Goal: Register for event/course: Sign up to attend an event or enroll in a course

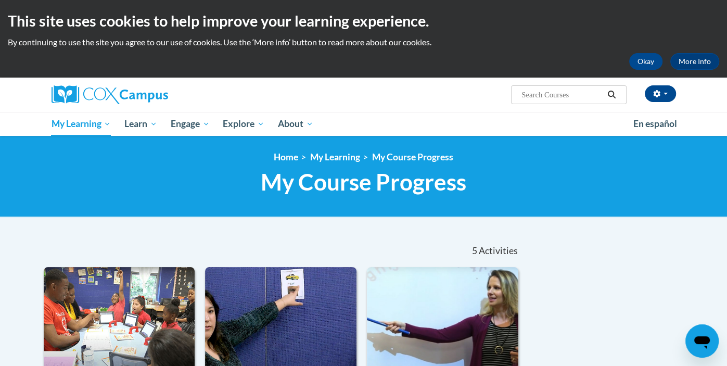
scroll to position [1, 0]
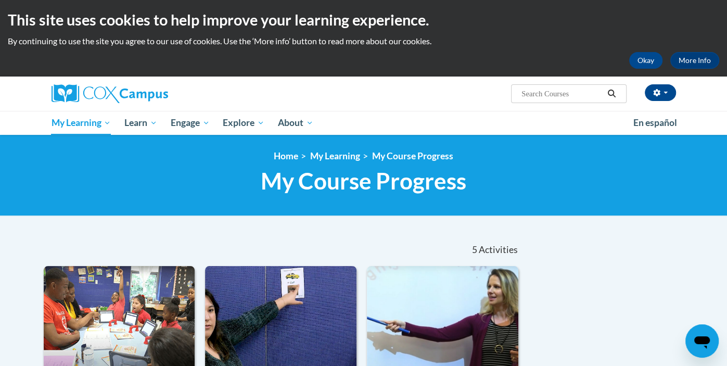
click at [579, 98] on input "Search..." at bounding box center [561, 93] width 83 height 12
type input "reading fluency"
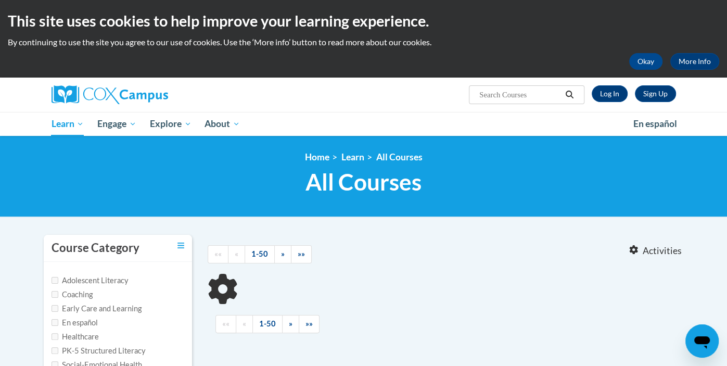
type input "reading fluency"
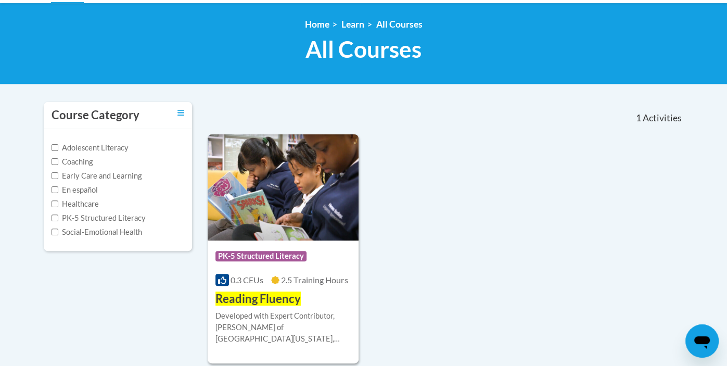
scroll to position [134, 0]
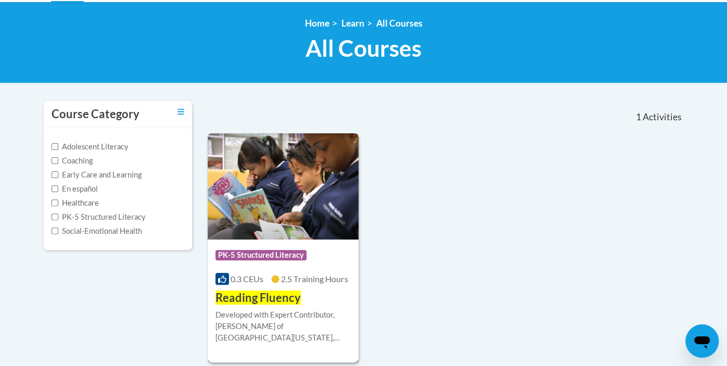
click at [312, 316] on div "Developed with Expert Contributor, Dr. Laura Rhinehart of University California…" at bounding box center [283, 326] width 136 height 34
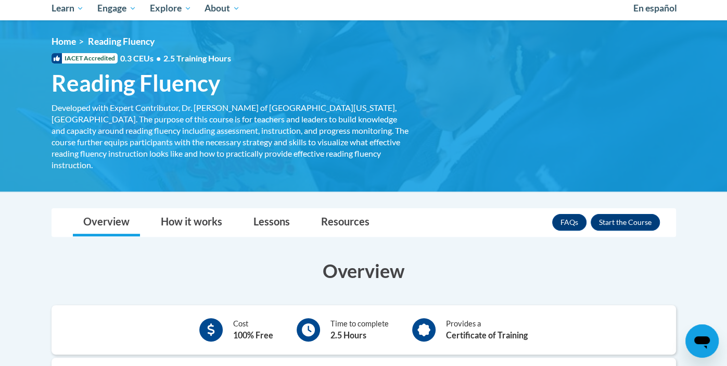
scroll to position [117, 0]
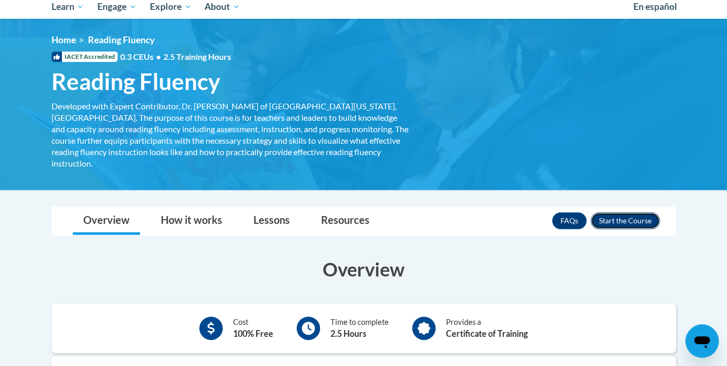
click at [627, 212] on button "Enroll" at bounding box center [624, 220] width 69 height 17
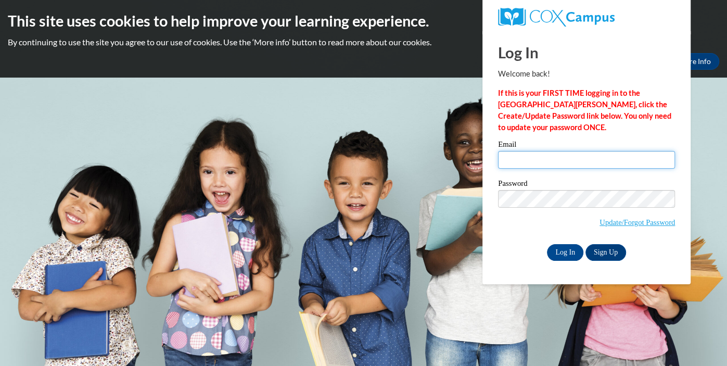
click at [529, 162] on input "Email" at bounding box center [586, 160] width 177 height 18
type input "sjostone@gmail.com"
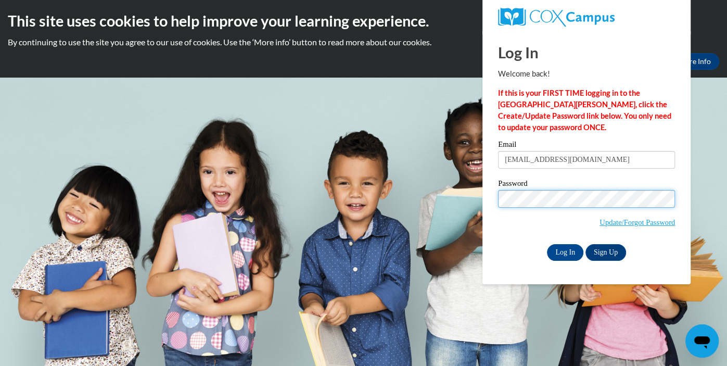
click at [547, 244] on input "Log In" at bounding box center [565, 252] width 36 height 17
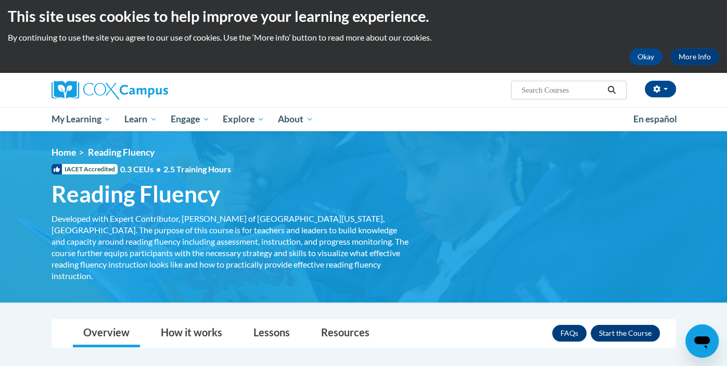
scroll to position [6, 0]
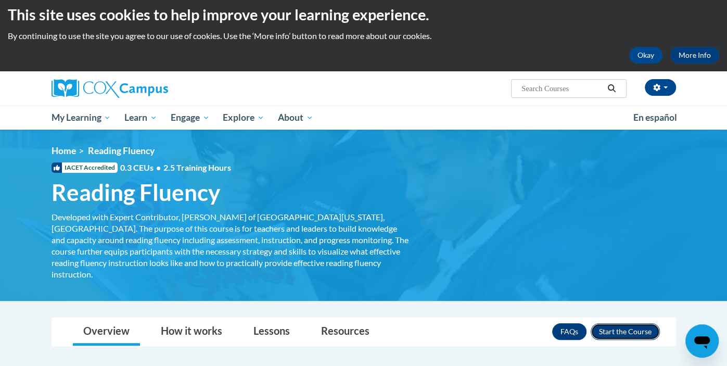
click at [619, 323] on button "Enroll" at bounding box center [624, 331] width 69 height 17
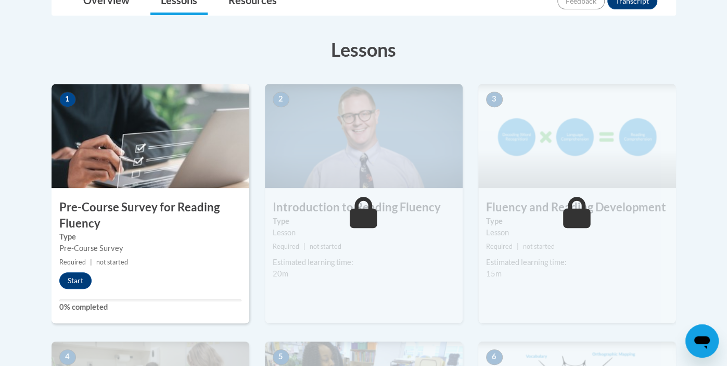
scroll to position [267, 0]
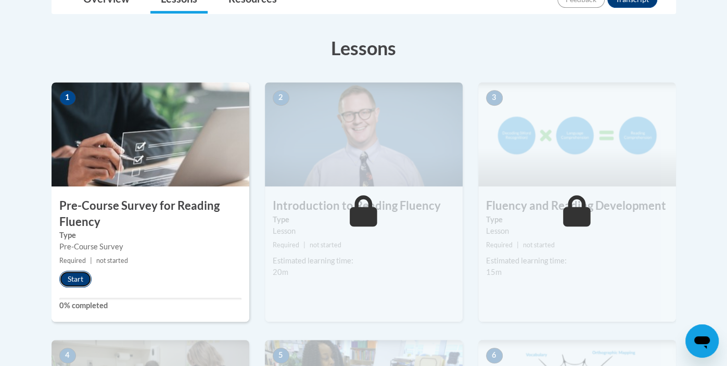
click at [79, 280] on button "Start" at bounding box center [75, 278] width 32 height 17
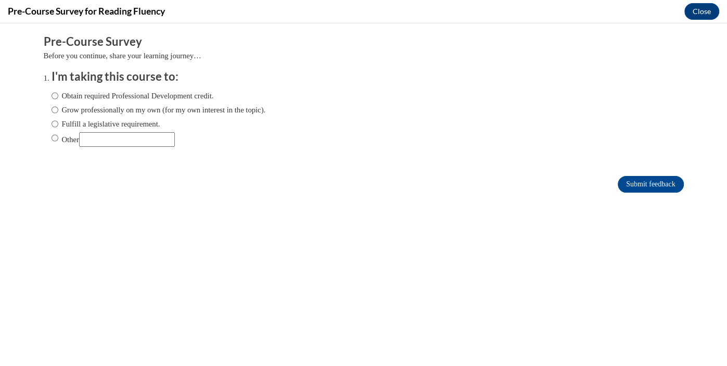
scroll to position [0, 0]
click at [64, 125] on label "Fulfill a legislative requirement." at bounding box center [105, 123] width 109 height 11
click at [58, 125] on input "Fulfill a legislative requirement." at bounding box center [54, 123] width 7 height 11
radio input "true"
click at [647, 185] on input "Submit feedback" at bounding box center [650, 184] width 66 height 17
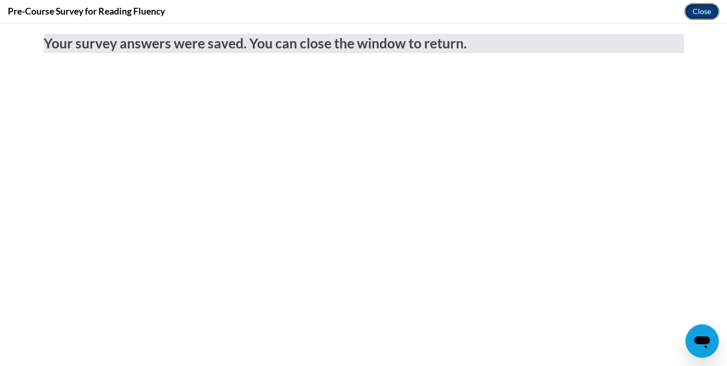
click at [698, 8] on button "Close" at bounding box center [701, 11] width 35 height 17
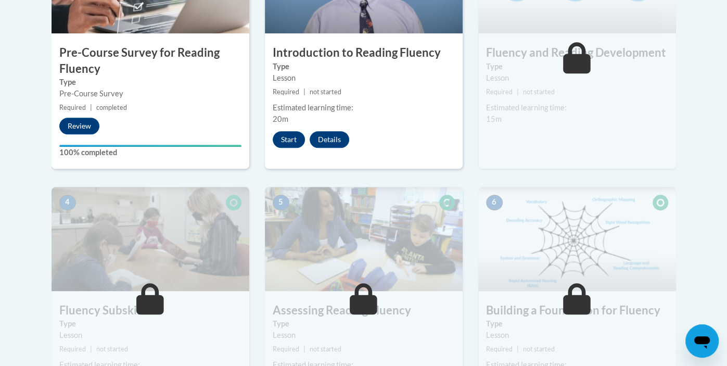
scroll to position [421, 0]
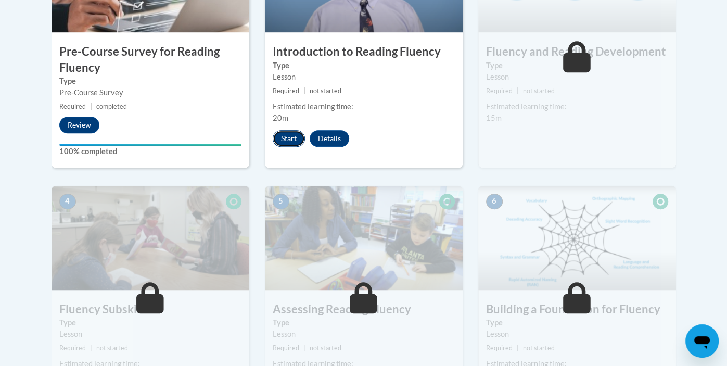
click at [291, 140] on button "Start" at bounding box center [289, 138] width 32 height 17
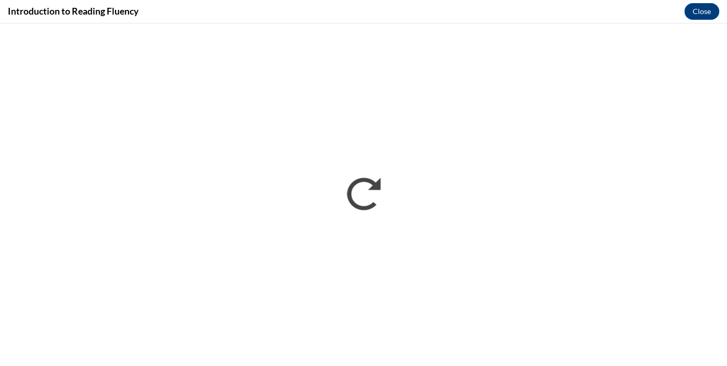
scroll to position [0, 0]
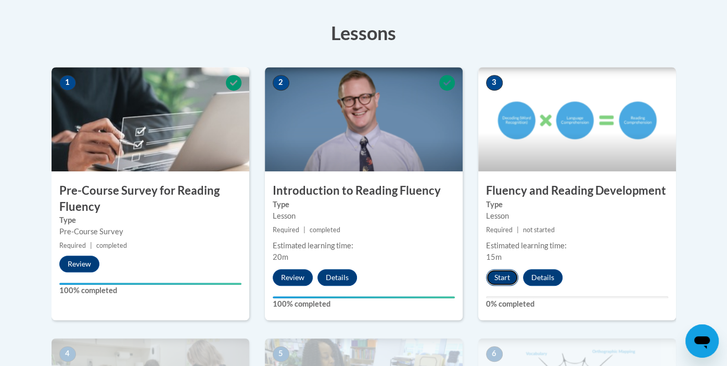
click at [503, 281] on button "Start" at bounding box center [502, 277] width 32 height 17
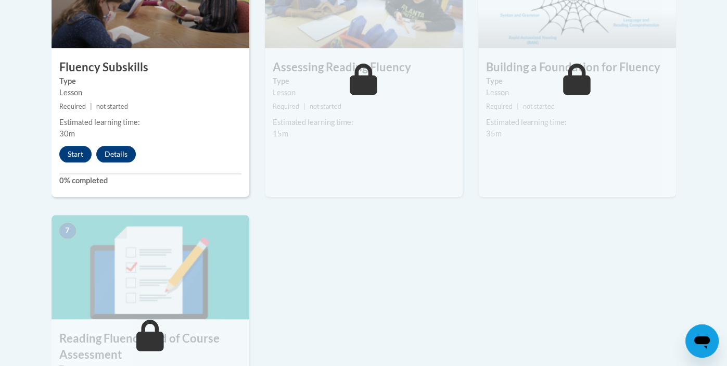
scroll to position [677, 0]
click at [78, 157] on button "Start" at bounding box center [75, 153] width 32 height 17
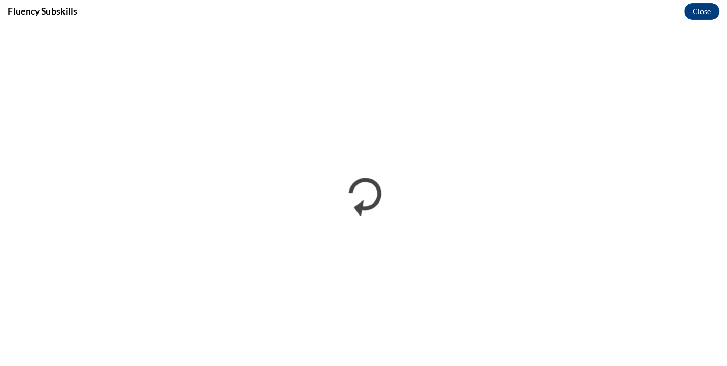
scroll to position [0, 0]
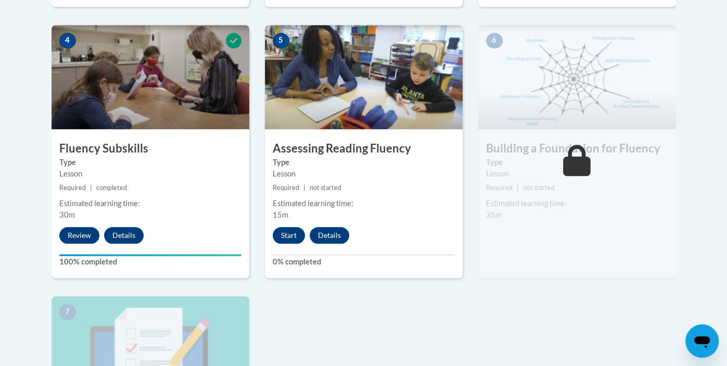
scroll to position [596, 0]
click at [291, 236] on button "Start" at bounding box center [289, 234] width 32 height 17
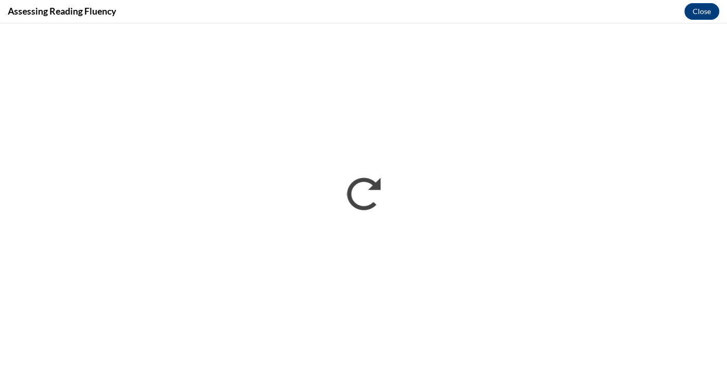
scroll to position [0, 0]
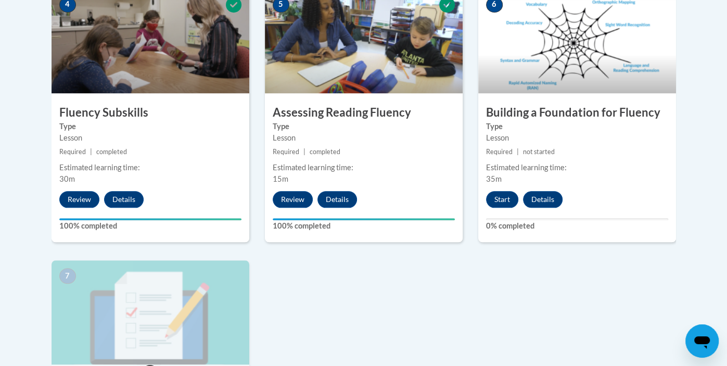
scroll to position [628, 0]
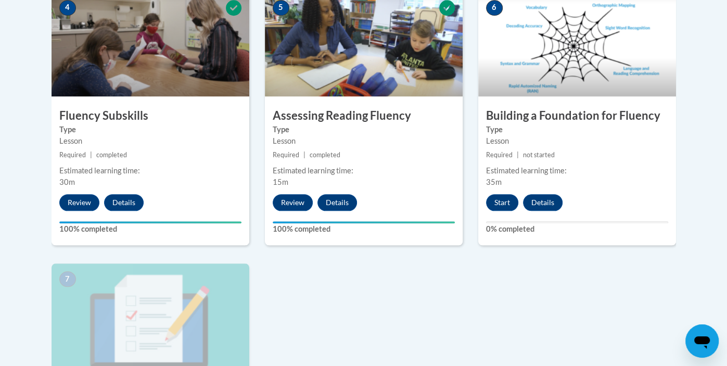
click at [607, 31] on img at bounding box center [577, 44] width 198 height 104
click at [508, 201] on button "Start" at bounding box center [502, 202] width 32 height 17
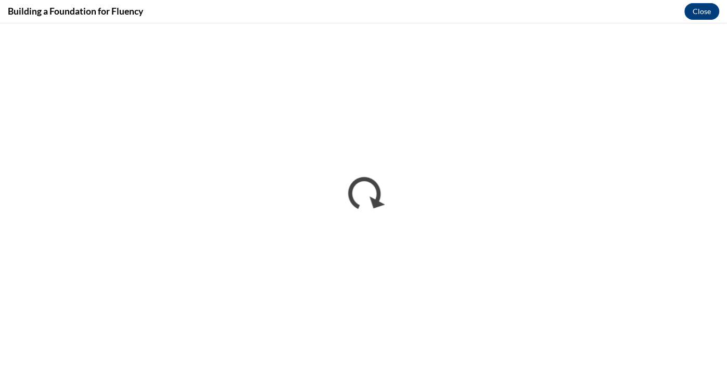
scroll to position [0, 0]
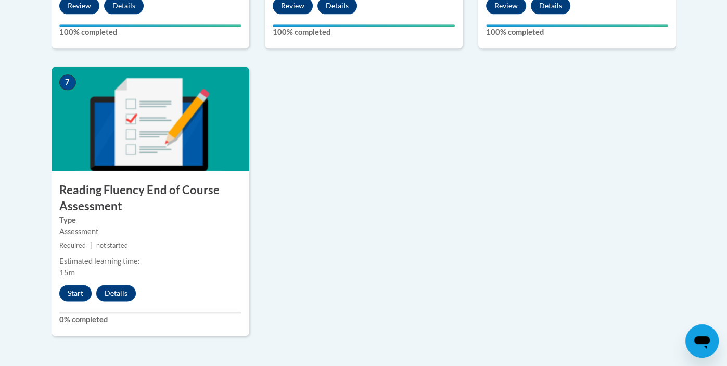
scroll to position [825, 0]
click at [84, 294] on button "Start" at bounding box center [75, 292] width 32 height 17
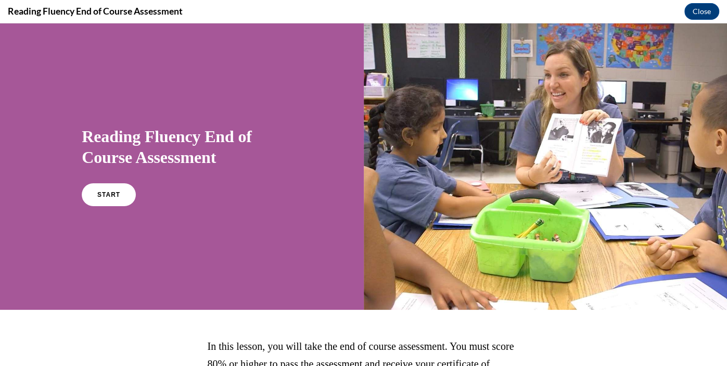
scroll to position [0, 0]
click at [113, 198] on link "START" at bounding box center [109, 195] width 57 height 24
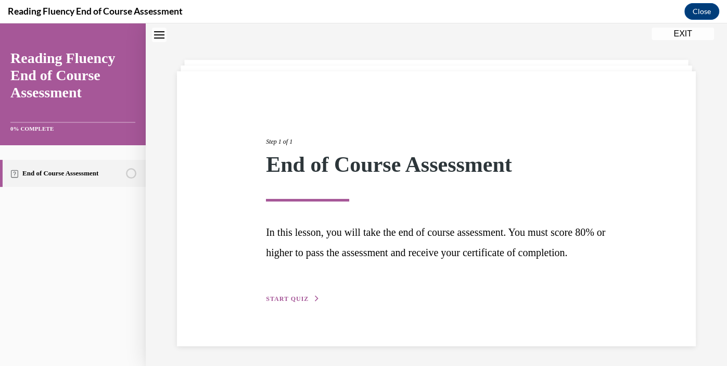
scroll to position [53, 0]
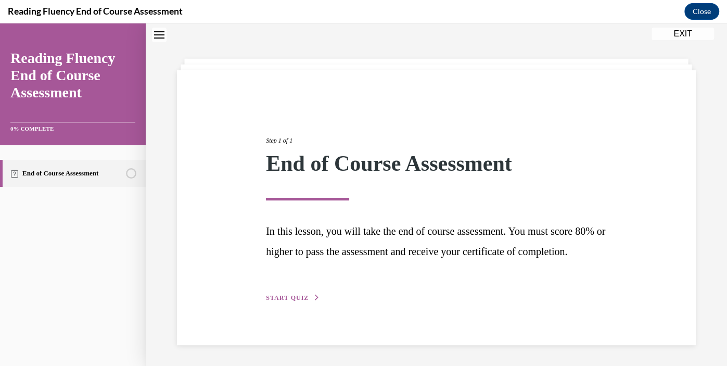
click at [275, 297] on span "START QUIZ" at bounding box center [287, 297] width 43 height 7
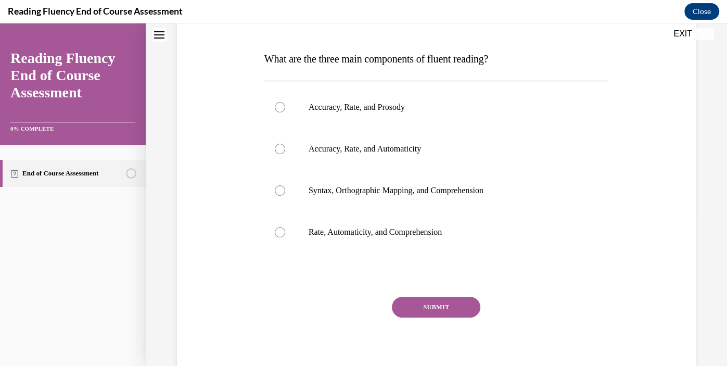
scroll to position [152, 0]
click at [372, 113] on label "Accuracy, Rate, and Prosody" at bounding box center [436, 106] width 344 height 42
click at [285, 111] on input "Accuracy, Rate, and Prosody" at bounding box center [280, 106] width 10 height 10
radio input "true"
click at [461, 300] on button "SUBMIT" at bounding box center [436, 305] width 88 height 21
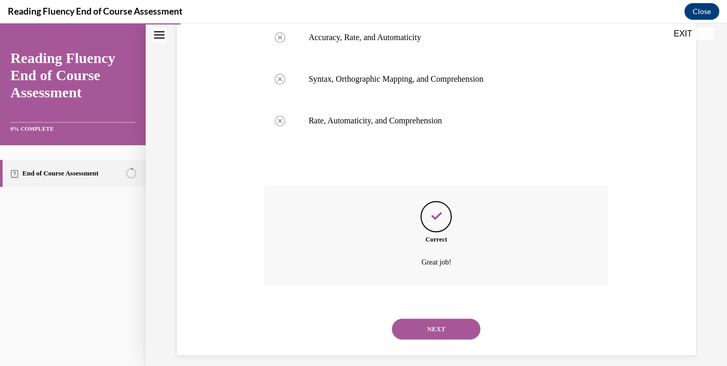
scroll to position [271, 0]
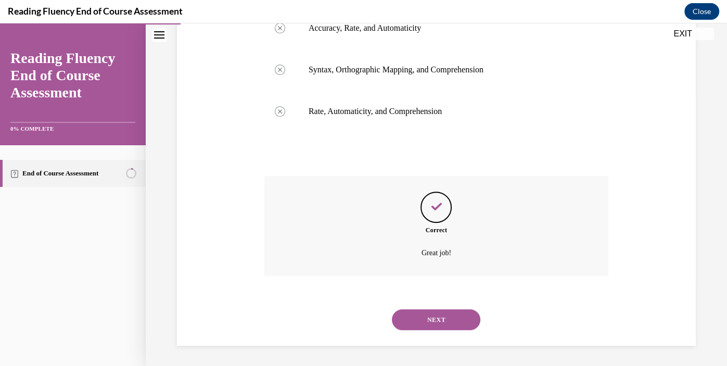
click at [448, 317] on button "NEXT" at bounding box center [436, 319] width 88 height 21
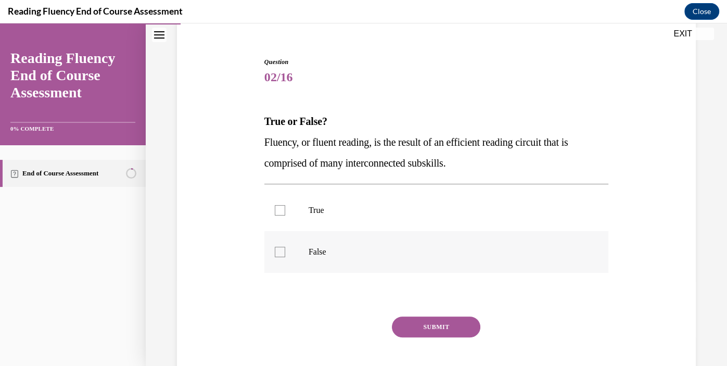
scroll to position [86, 0]
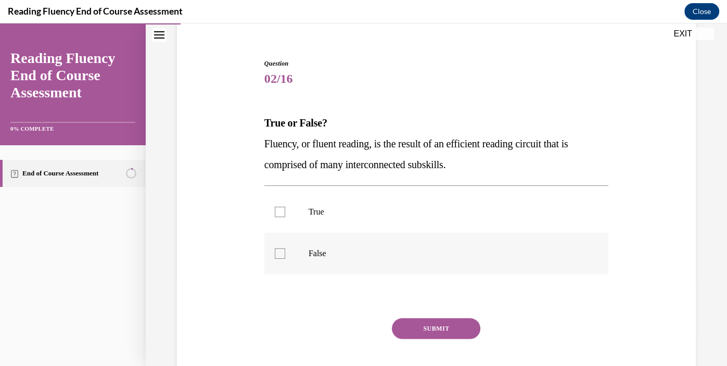
click at [437, 221] on label "True" at bounding box center [436, 212] width 344 height 42
click at [285, 217] on input "True" at bounding box center [280, 211] width 10 height 10
checkbox input "true"
click at [431, 332] on button "SUBMIT" at bounding box center [436, 328] width 88 height 21
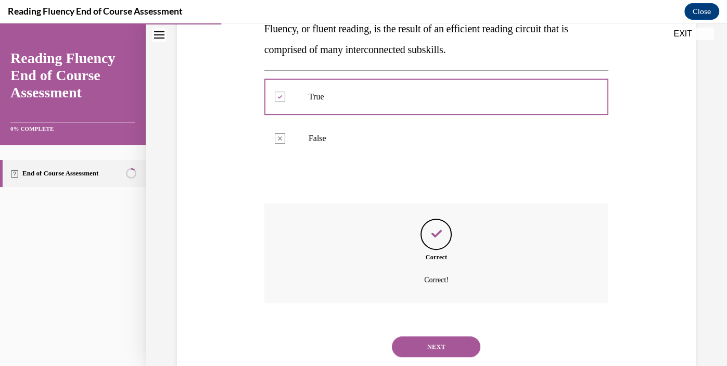
scroll to position [228, 0]
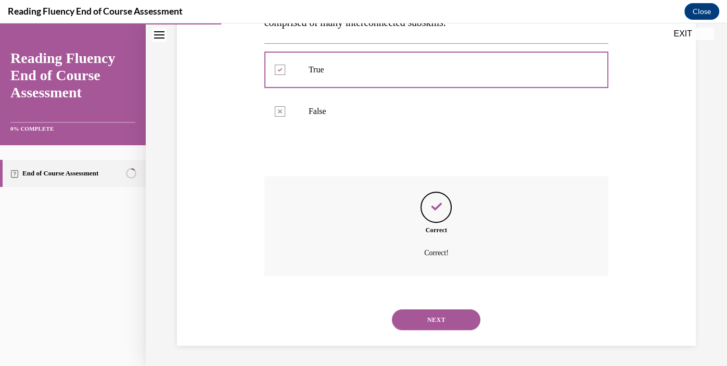
click at [430, 319] on button "NEXT" at bounding box center [436, 319] width 88 height 21
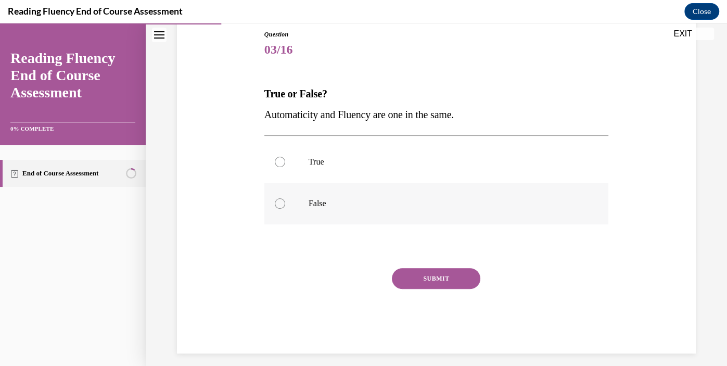
click at [378, 212] on label "False" at bounding box center [436, 204] width 344 height 42
click at [285, 209] on input "False" at bounding box center [280, 203] width 10 height 10
radio input "true"
click at [448, 273] on button "SUBMIT" at bounding box center [436, 278] width 88 height 21
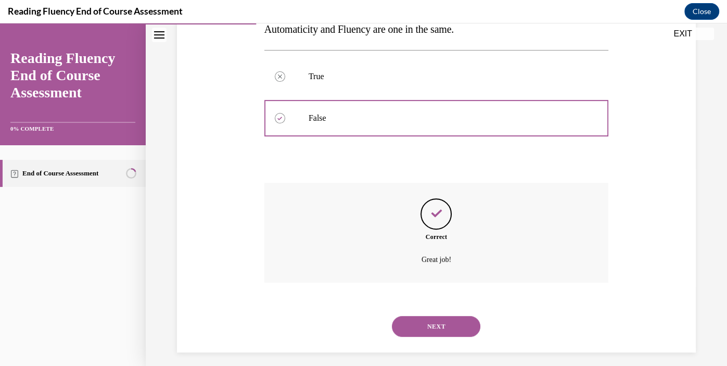
scroll to position [207, 0]
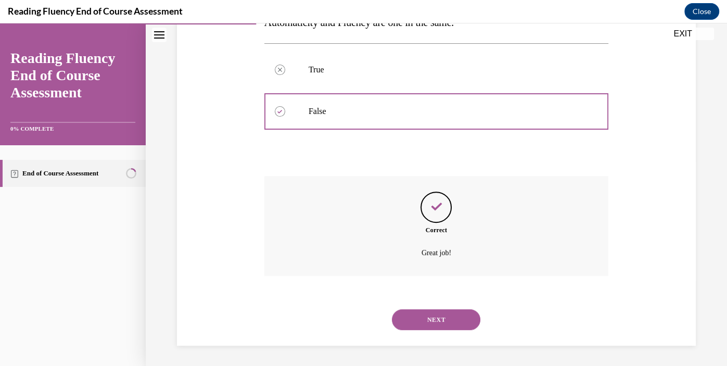
click at [428, 318] on button "NEXT" at bounding box center [436, 319] width 88 height 21
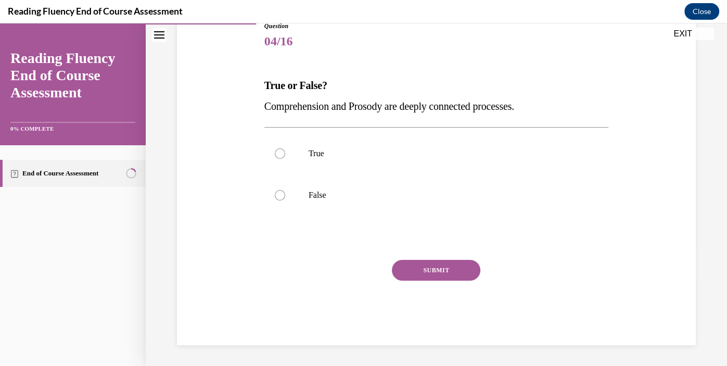
scroll to position [115, 0]
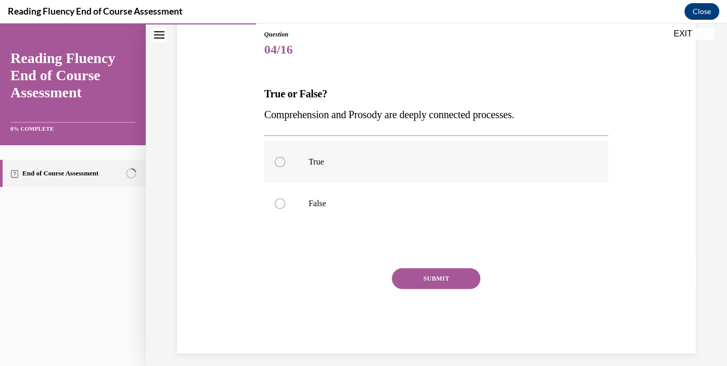
click at [417, 176] on label "True" at bounding box center [436, 162] width 344 height 42
click at [285, 167] on input "True" at bounding box center [280, 162] width 10 height 10
radio input "true"
click at [427, 273] on button "SUBMIT" at bounding box center [436, 278] width 88 height 21
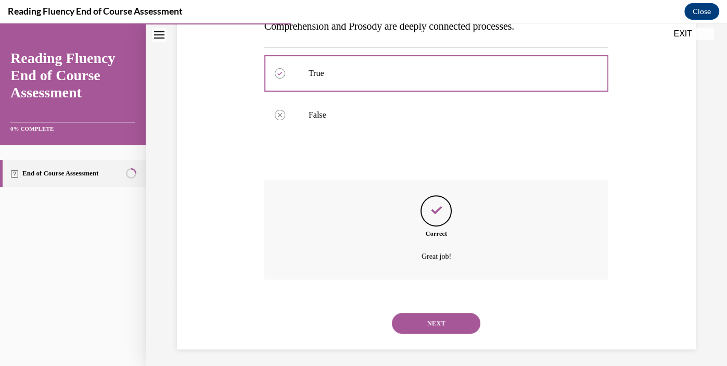
scroll to position [207, 0]
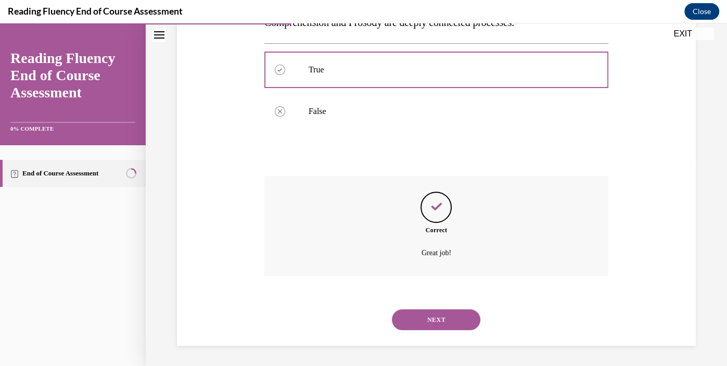
click at [431, 315] on button "NEXT" at bounding box center [436, 319] width 88 height 21
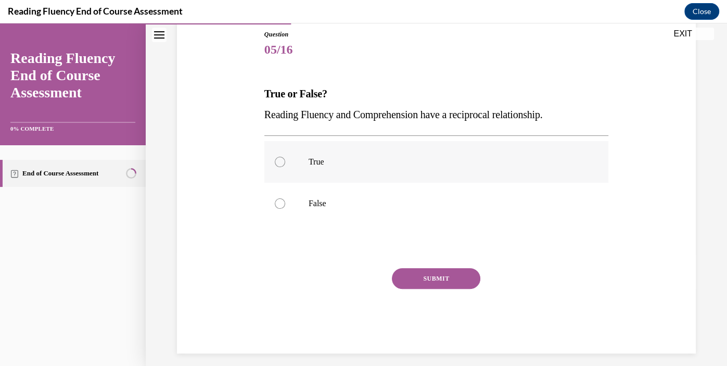
click at [440, 163] on p "True" at bounding box center [445, 162] width 274 height 10
click at [285, 163] on input "True" at bounding box center [280, 162] width 10 height 10
radio input "true"
click at [464, 279] on button "SUBMIT" at bounding box center [436, 278] width 88 height 21
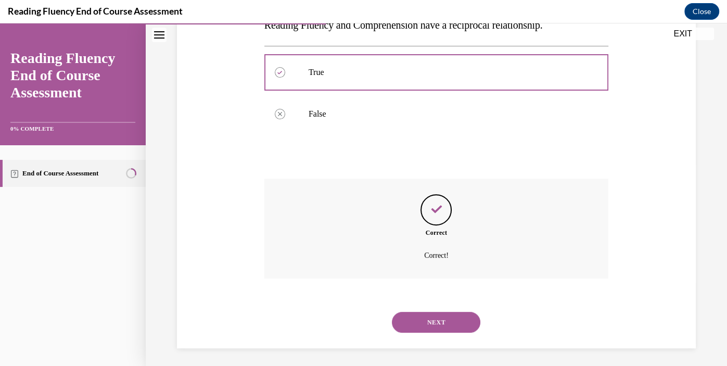
scroll to position [207, 0]
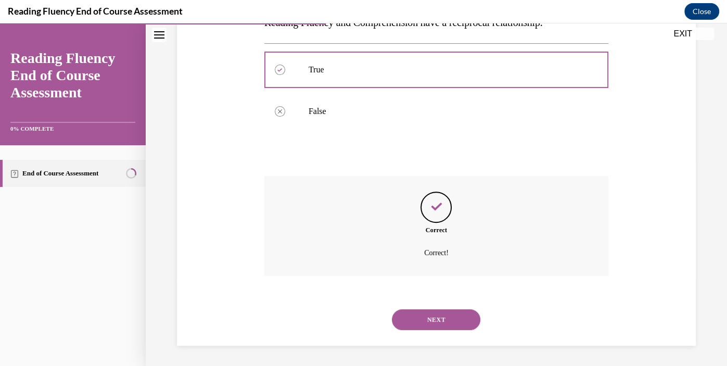
click at [438, 317] on button "NEXT" at bounding box center [436, 319] width 88 height 21
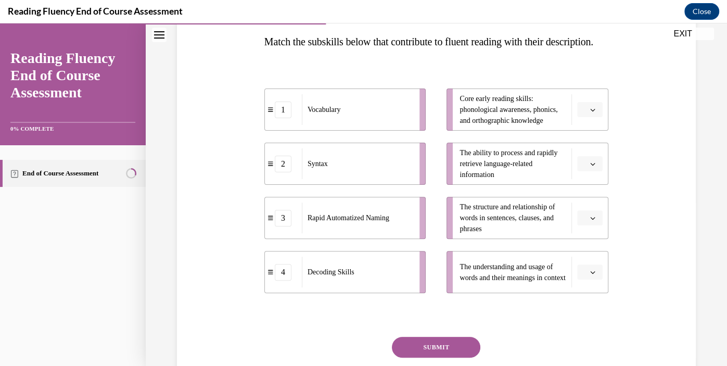
scroll to position [166, 0]
click at [589, 223] on span "button" at bounding box center [592, 218] width 7 height 7
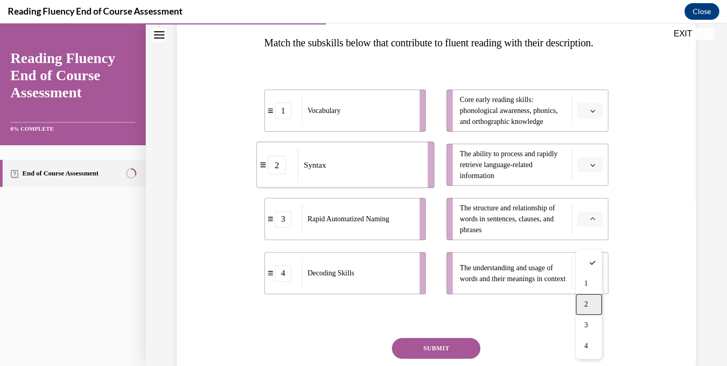
click at [584, 302] on span "2" at bounding box center [586, 304] width 4 height 8
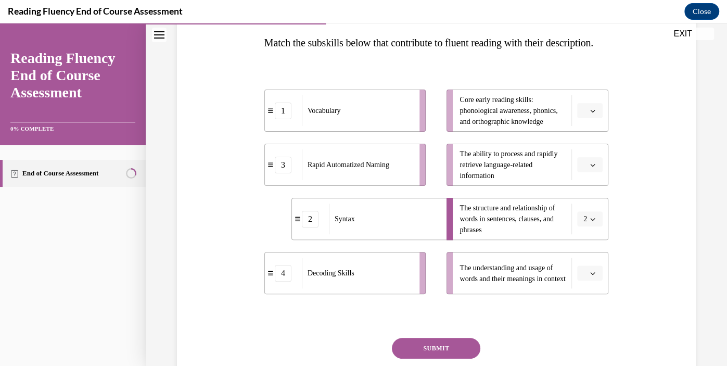
click at [589, 169] on span "button" at bounding box center [592, 164] width 7 height 7
click at [582, 270] on div "3" at bounding box center [588, 271] width 26 height 21
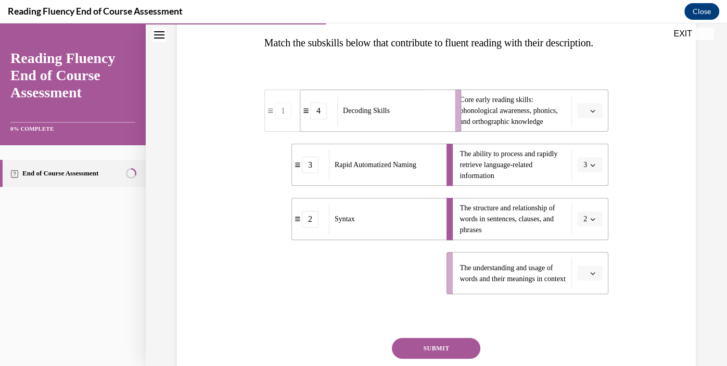
drag, startPoint x: 361, startPoint y: 313, endPoint x: 405, endPoint y: 157, distance: 162.2
click at [405, 132] on li "4 Decoding Skills" at bounding box center [381, 110] width 162 height 42
drag, startPoint x: 354, startPoint y: 303, endPoint x: 409, endPoint y: 307, distance: 55.3
click at [409, 288] on div "Vocabulary" at bounding box center [377, 272] width 111 height 31
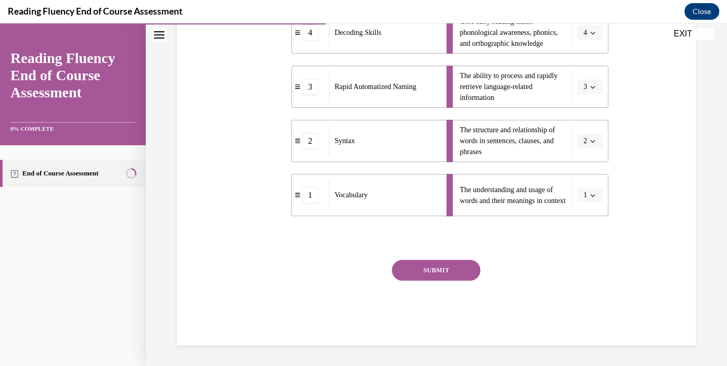
scroll to position [257, 0]
click at [430, 280] on button "SUBMIT" at bounding box center [436, 270] width 88 height 21
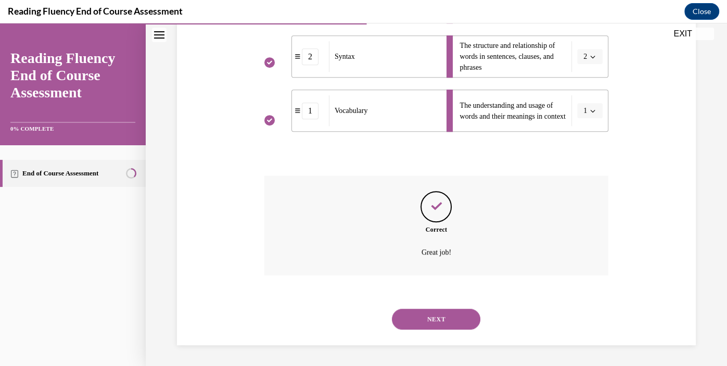
scroll to position [348, 0]
click at [437, 320] on button "NEXT" at bounding box center [436, 318] width 88 height 21
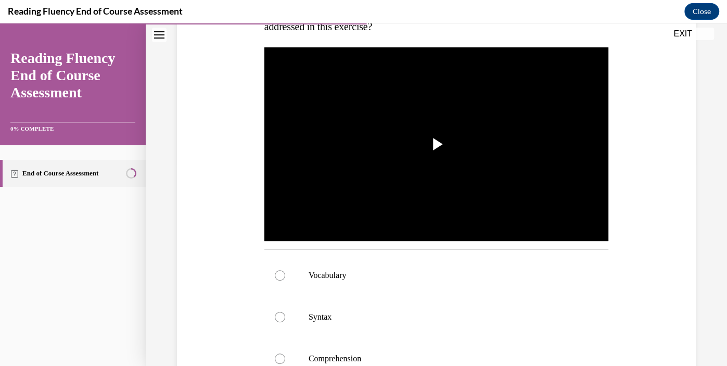
scroll to position [203, 0]
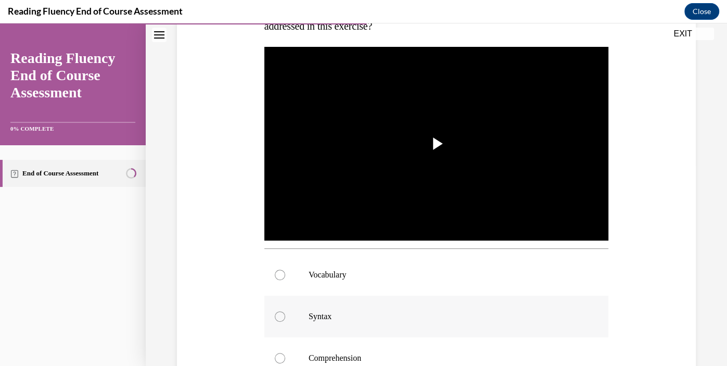
click at [308, 314] on p "Syntax" at bounding box center [445, 316] width 274 height 10
click at [285, 314] on input "Syntax" at bounding box center [280, 316] width 10 height 10
radio input "true"
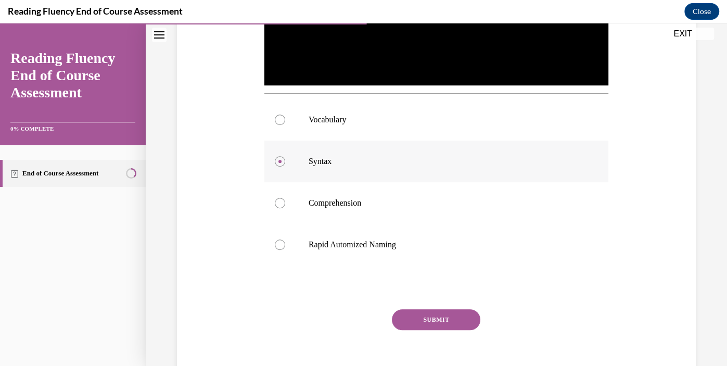
scroll to position [359, 0]
click at [449, 319] on button "SUBMIT" at bounding box center [436, 318] width 88 height 21
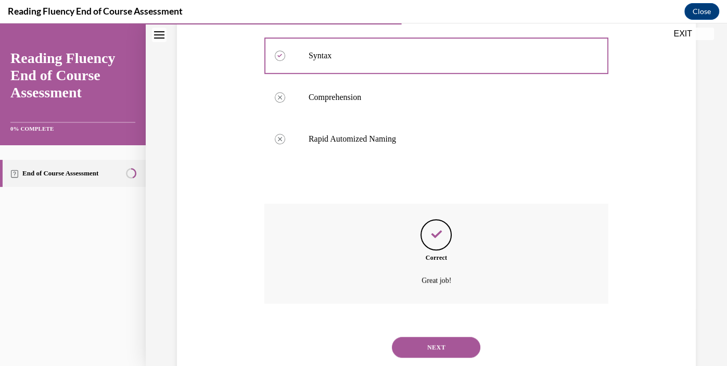
scroll to position [491, 0]
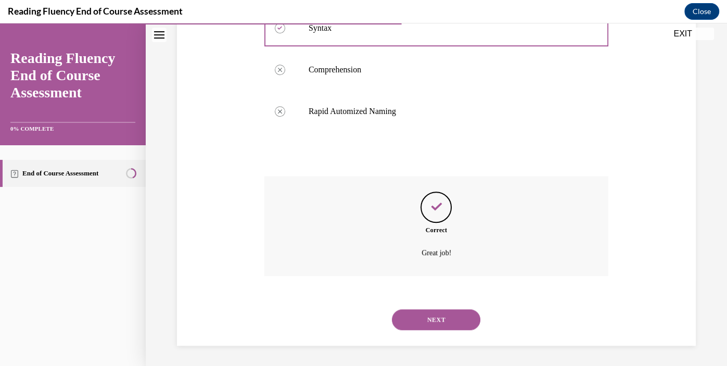
click at [449, 319] on button "NEXT" at bounding box center [436, 319] width 88 height 21
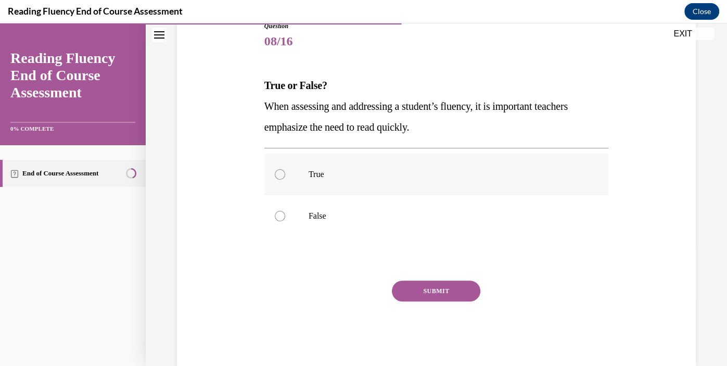
scroll to position [123, 0]
click at [422, 224] on label "False" at bounding box center [436, 217] width 344 height 42
click at [285, 222] on input "False" at bounding box center [280, 216] width 10 height 10
radio input "true"
click at [430, 295] on button "SUBMIT" at bounding box center [436, 291] width 88 height 21
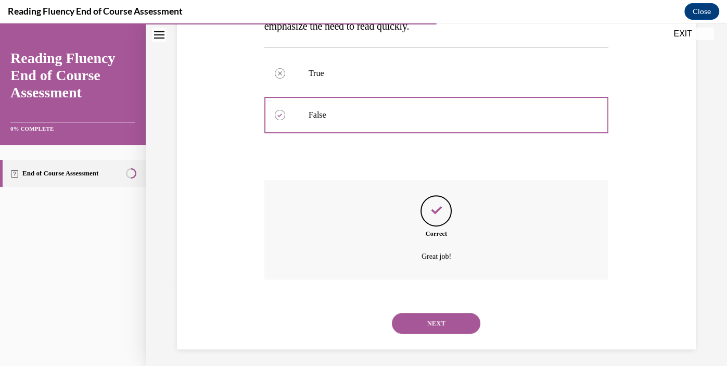
scroll to position [228, 0]
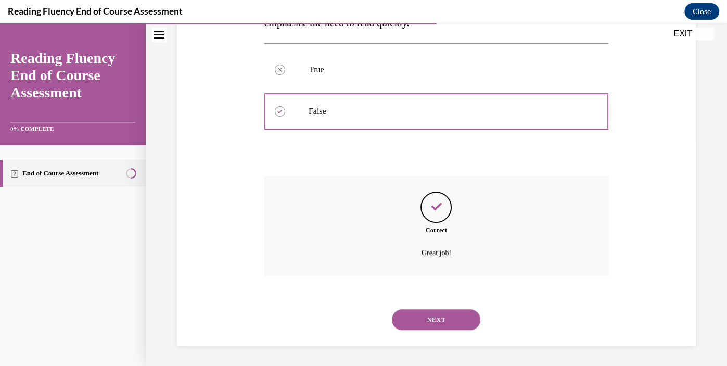
click at [425, 321] on button "NEXT" at bounding box center [436, 319] width 88 height 21
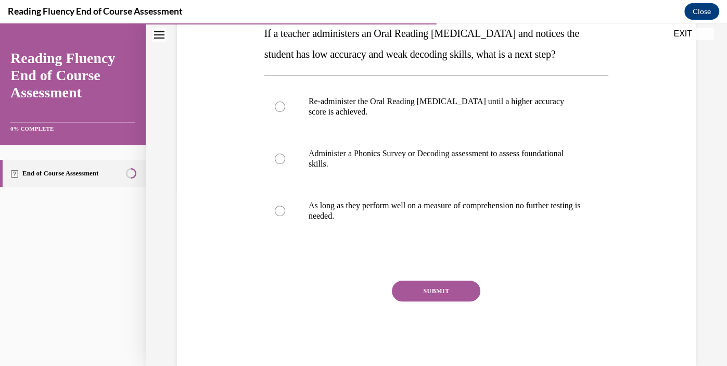
scroll to position [173, 0]
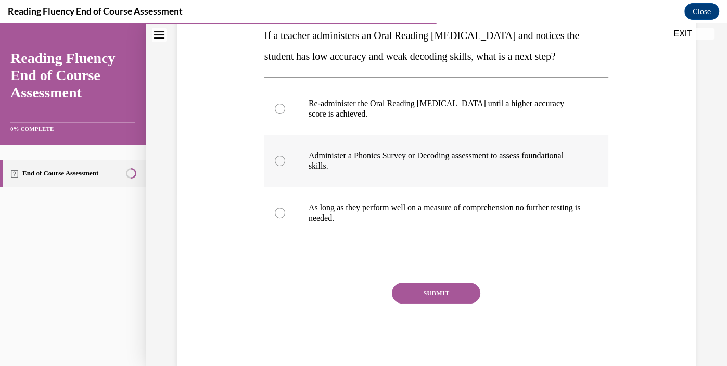
click at [509, 166] on p "Administer a Phonics Survey or Decoding assessment to assess foundational skill…" at bounding box center [445, 160] width 274 height 21
click at [285, 166] on input "Administer a Phonics Survey or Decoding assessment to assess foundational skill…" at bounding box center [280, 161] width 10 height 10
radio input "true"
click at [450, 292] on button "SUBMIT" at bounding box center [436, 292] width 88 height 21
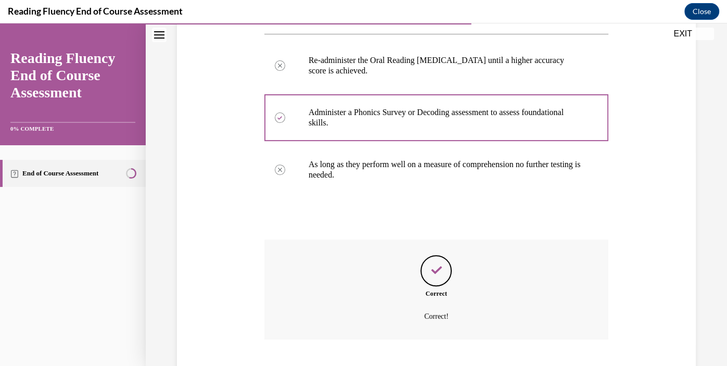
scroll to position [280, 0]
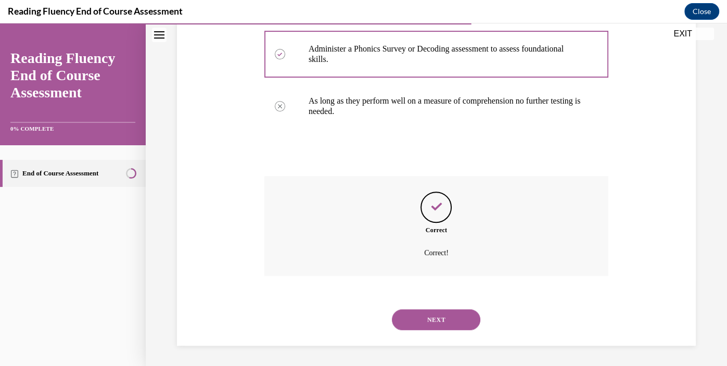
click at [439, 316] on button "NEXT" at bounding box center [436, 319] width 88 height 21
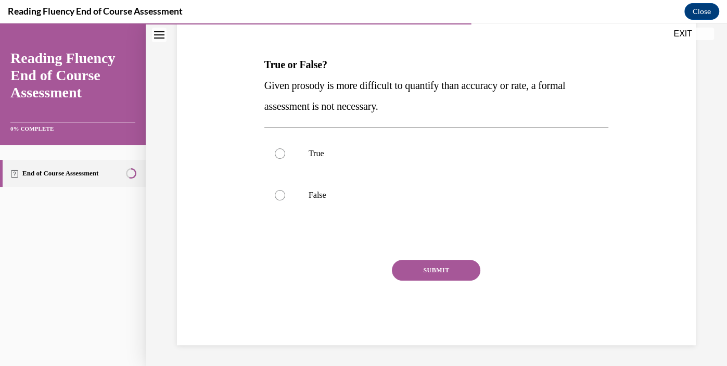
scroll to position [115, 0]
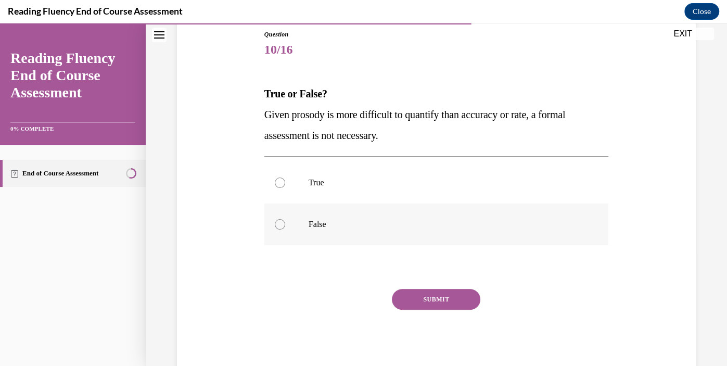
click at [439, 234] on label "False" at bounding box center [436, 224] width 344 height 42
click at [285, 229] on input "False" at bounding box center [280, 224] width 10 height 10
radio input "true"
click at [437, 298] on button "SUBMIT" at bounding box center [436, 299] width 88 height 21
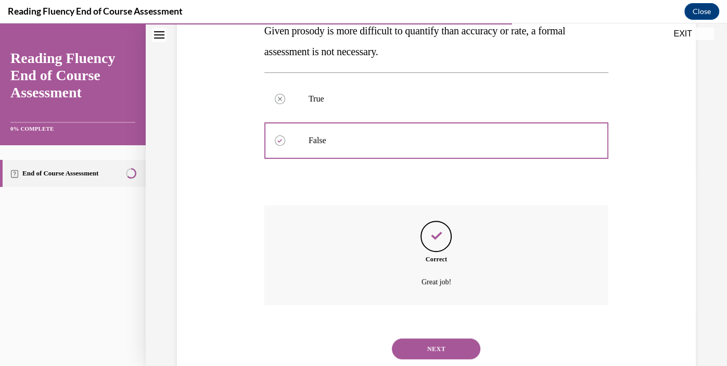
scroll to position [228, 0]
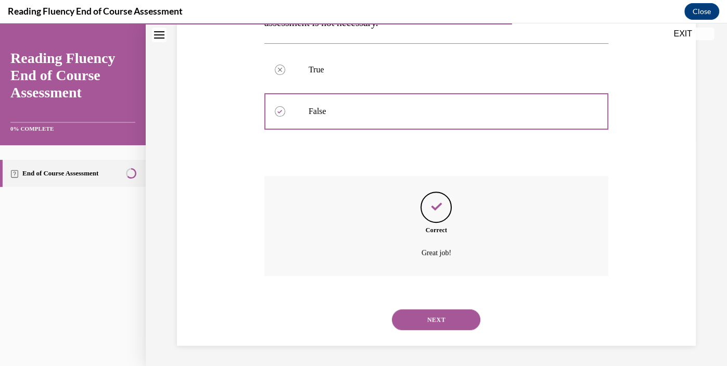
click at [433, 316] on button "NEXT" at bounding box center [436, 319] width 88 height 21
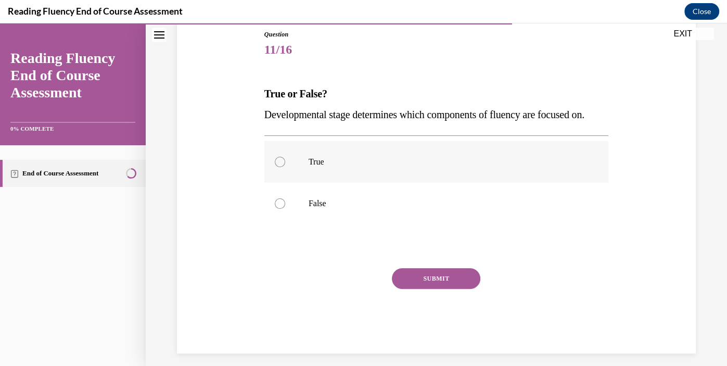
click at [413, 167] on p "True" at bounding box center [445, 162] width 274 height 10
click at [285, 167] on input "True" at bounding box center [280, 162] width 10 height 10
radio input "true"
click at [426, 289] on button "SUBMIT" at bounding box center [436, 278] width 88 height 21
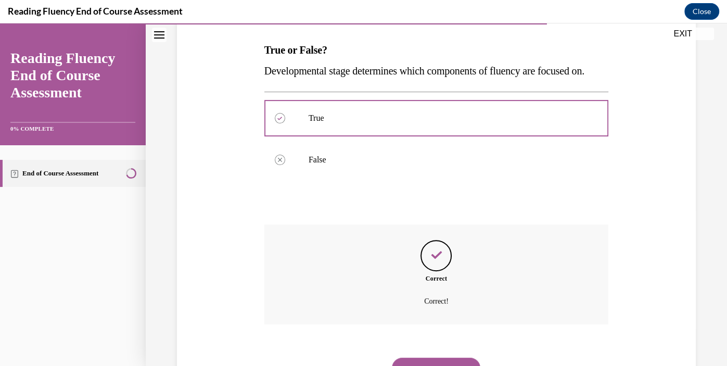
scroll to position [228, 0]
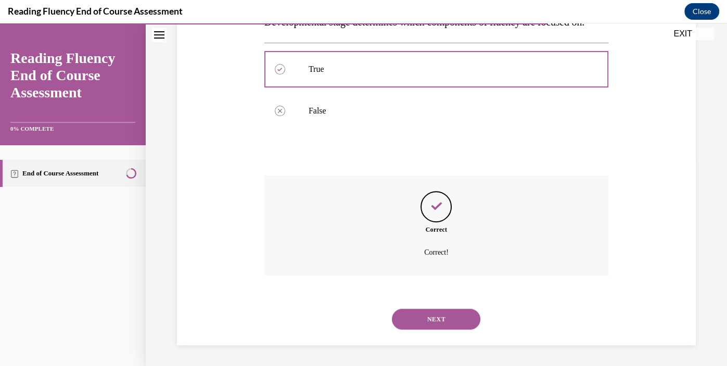
click at [426, 316] on button "NEXT" at bounding box center [436, 318] width 88 height 21
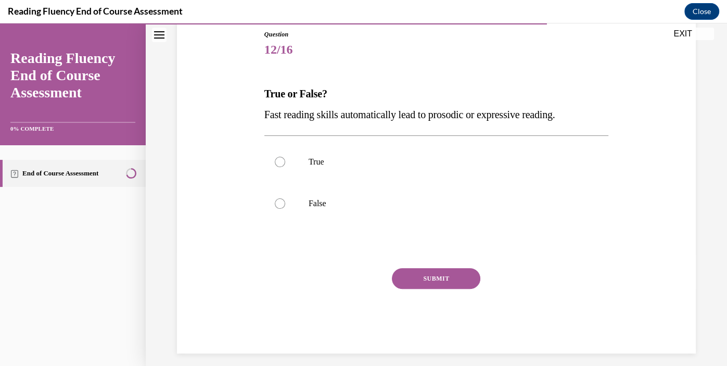
scroll to position [123, 0]
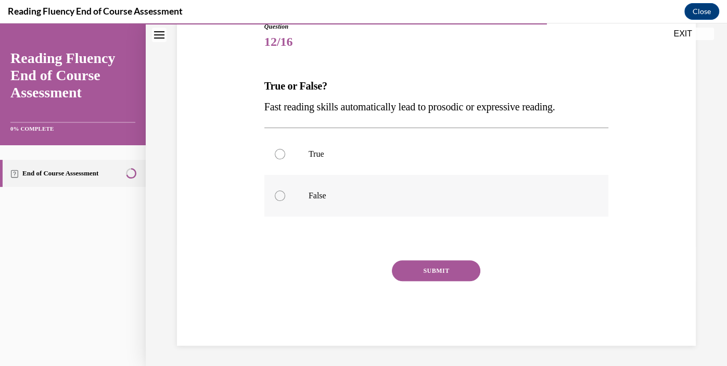
click at [367, 201] on label "False" at bounding box center [436, 196] width 344 height 42
click at [285, 201] on input "False" at bounding box center [280, 195] width 10 height 10
radio input "true"
click at [445, 266] on button "SUBMIT" at bounding box center [436, 270] width 88 height 21
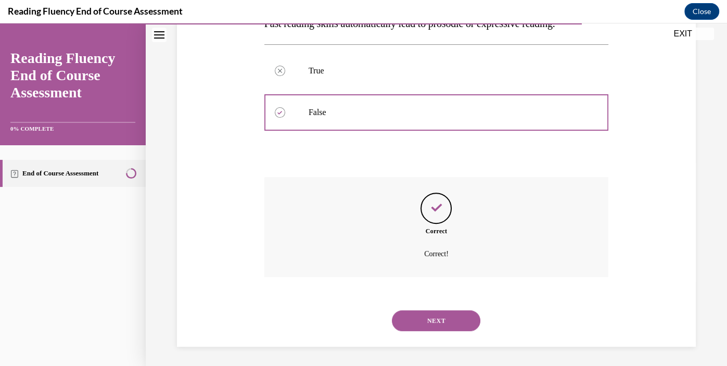
scroll to position [207, 0]
click at [427, 320] on button "NEXT" at bounding box center [436, 319] width 88 height 21
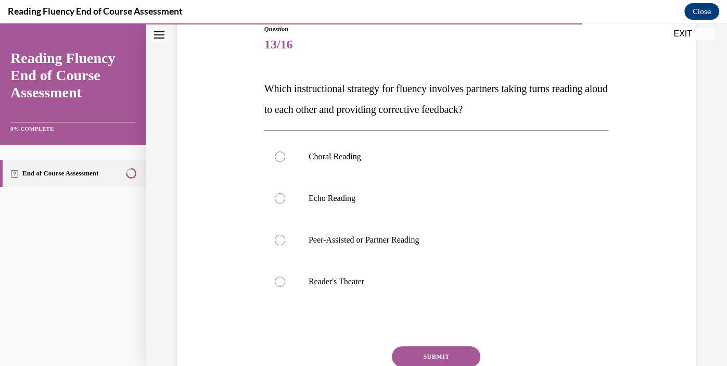
scroll to position [122, 0]
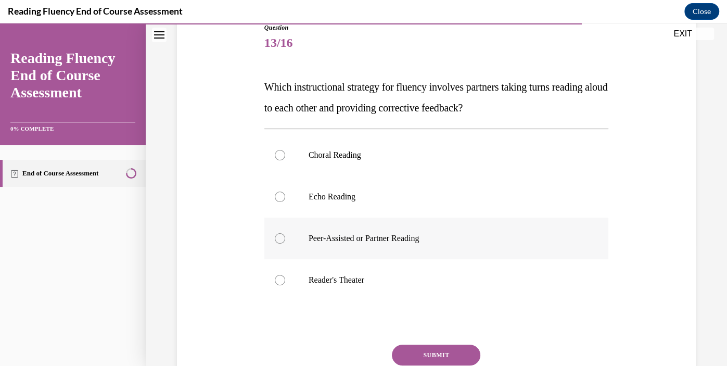
click at [393, 241] on p "Peer-Assisted or Partner Reading" at bounding box center [445, 238] width 274 height 10
click at [285, 241] on input "Peer-Assisted or Partner Reading" at bounding box center [280, 238] width 10 height 10
radio input "true"
click at [424, 352] on button "SUBMIT" at bounding box center [436, 354] width 88 height 21
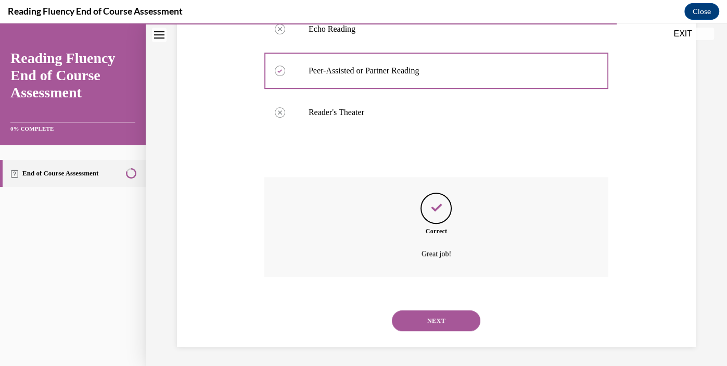
scroll to position [290, 0]
click at [449, 316] on button "NEXT" at bounding box center [436, 319] width 88 height 21
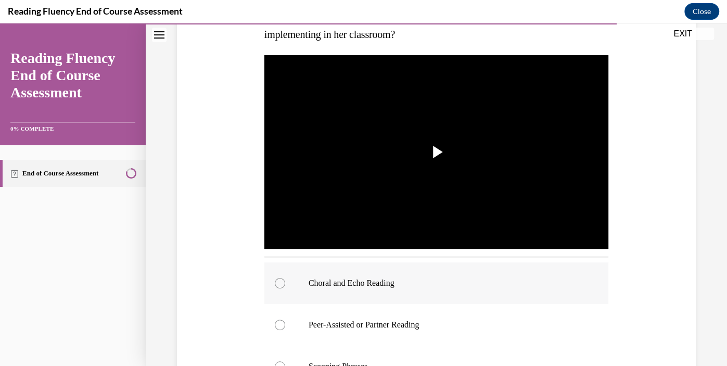
scroll to position [189, 0]
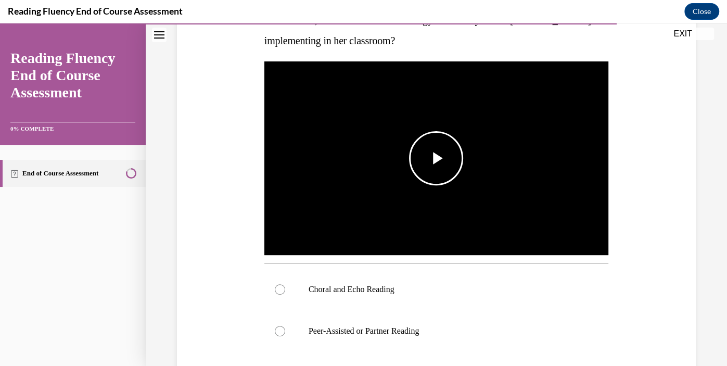
click at [436, 158] on span "Video player" at bounding box center [436, 158] width 0 height 0
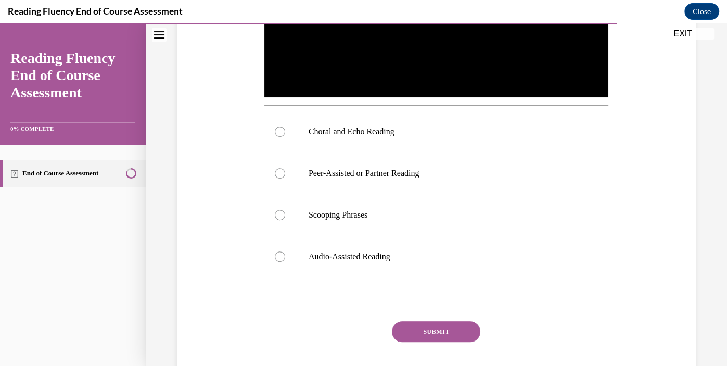
scroll to position [349, 0]
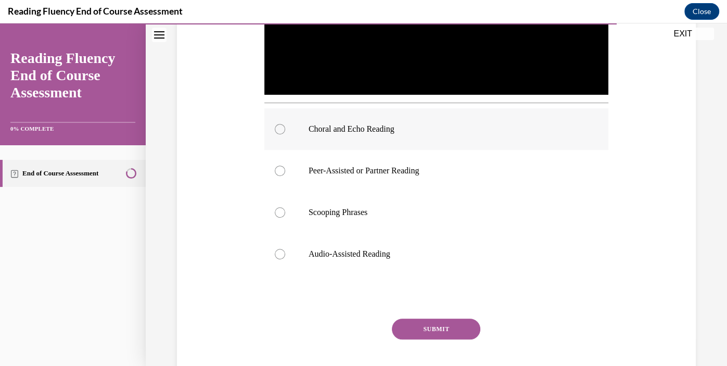
click at [443, 120] on label "Choral and Echo Reading" at bounding box center [436, 129] width 344 height 42
click at [285, 124] on input "Choral and Echo Reading" at bounding box center [280, 129] width 10 height 10
radio input "true"
click at [437, 322] on button "SUBMIT" at bounding box center [436, 328] width 88 height 21
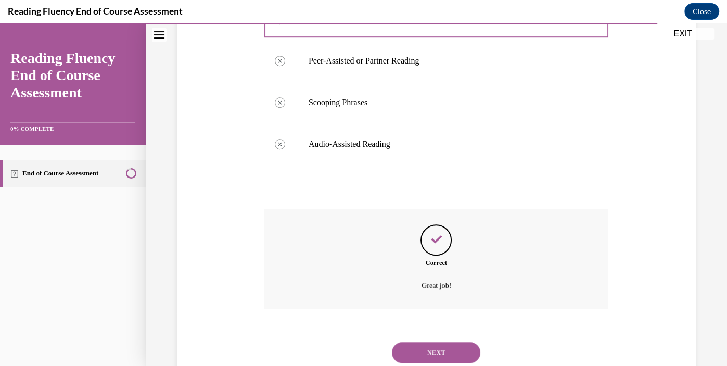
scroll to position [491, 0]
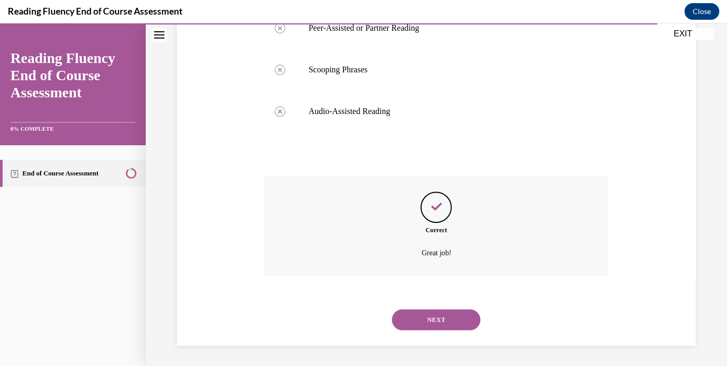
click at [437, 322] on button "NEXT" at bounding box center [436, 319] width 88 height 21
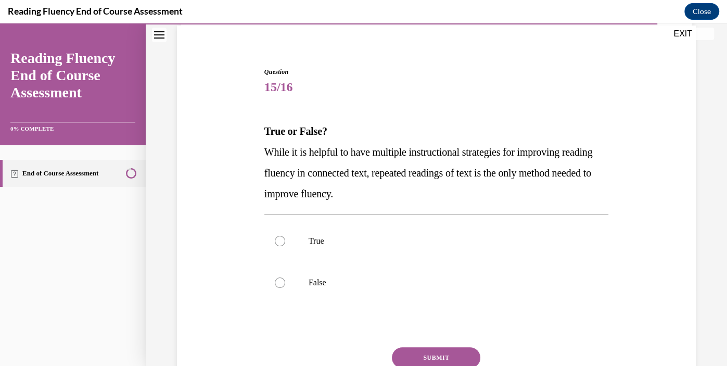
scroll to position [79, 0]
click at [416, 290] on label "False" at bounding box center [436, 282] width 344 height 42
click at [285, 287] on input "False" at bounding box center [280, 281] width 10 height 10
radio input "true"
click at [432, 352] on button "SUBMIT" at bounding box center [436, 356] width 88 height 21
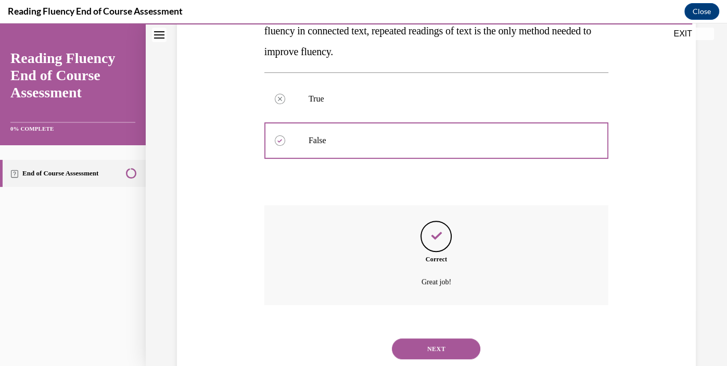
scroll to position [249, 0]
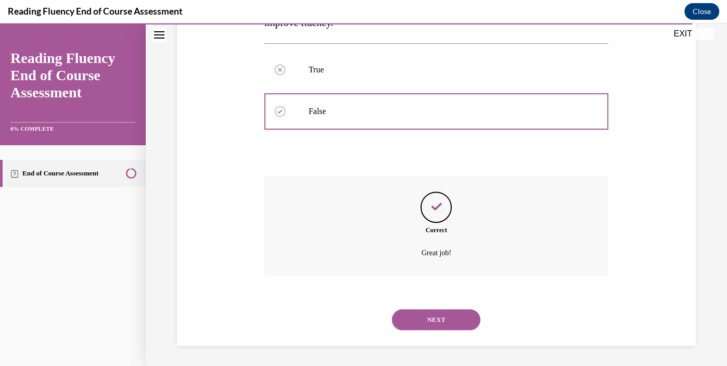
click at [423, 316] on button "NEXT" at bounding box center [436, 319] width 88 height 21
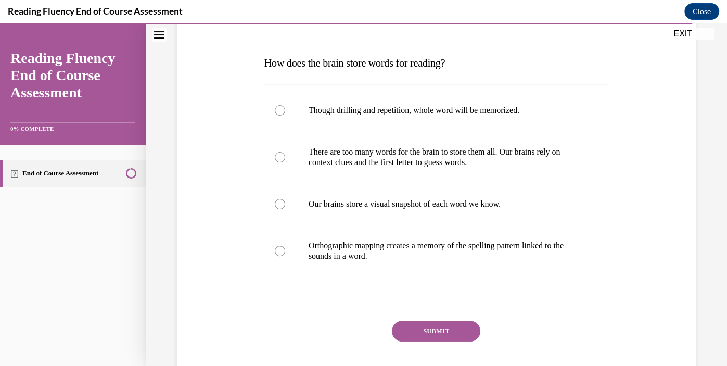
scroll to position [145, 0]
click at [430, 254] on p "Orthographic mapping creates a memory of the spelling pattern linked to the sou…" at bounding box center [445, 251] width 274 height 21
click at [285, 254] on input "Orthographic mapping creates a memory of the spelling pattern linked to the sou…" at bounding box center [280, 251] width 10 height 10
radio input "true"
click at [426, 336] on button "SUBMIT" at bounding box center [436, 331] width 88 height 21
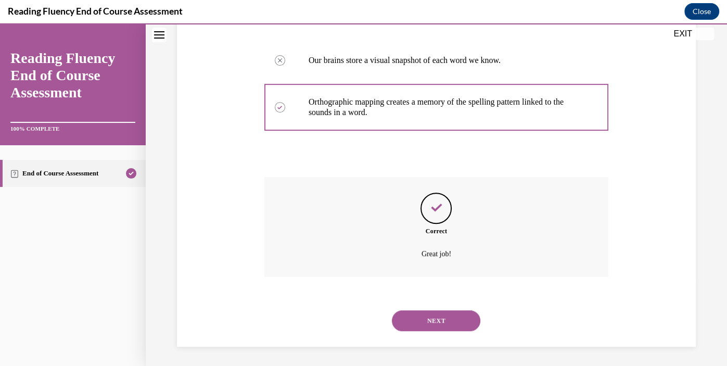
scroll to position [290, 0]
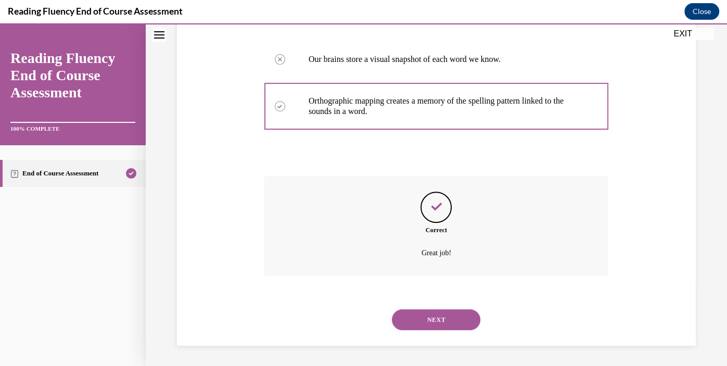
click at [429, 312] on button "NEXT" at bounding box center [436, 319] width 88 height 21
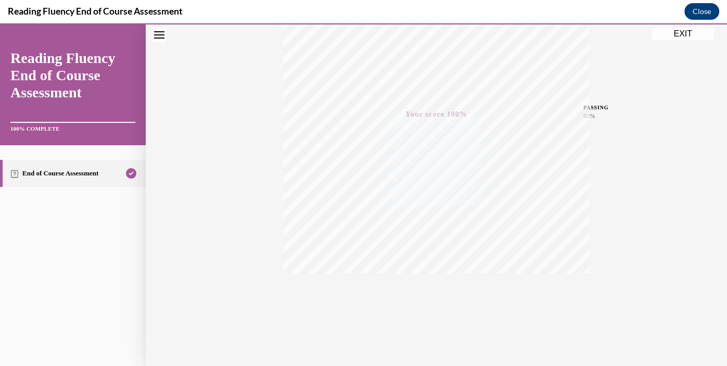
scroll to position [190, 0]
click at [678, 34] on button "EXIT" at bounding box center [682, 34] width 62 height 12
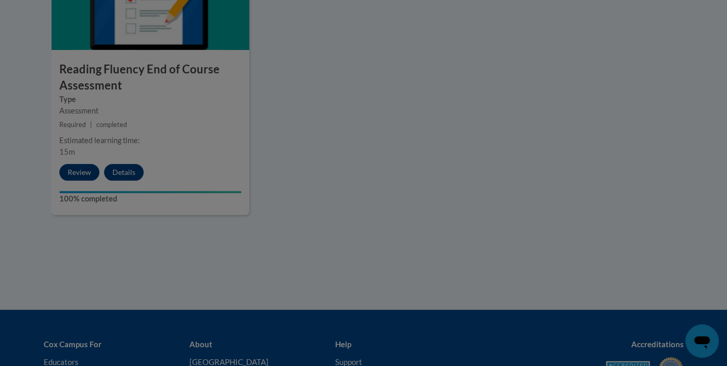
scroll to position [948, 0]
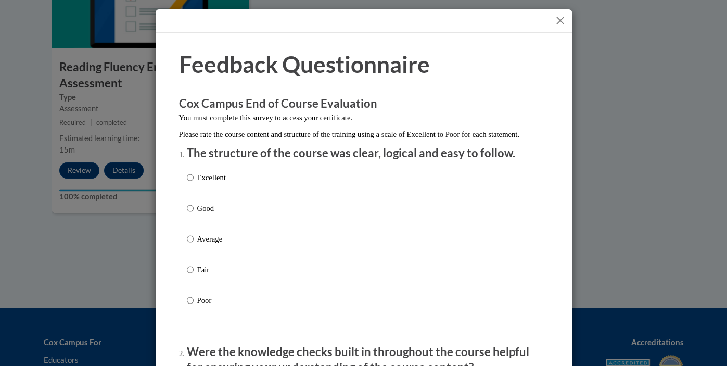
click at [215, 225] on label "Good" at bounding box center [206, 216] width 39 height 28
click at [193, 214] on input "Good" at bounding box center [190, 207] width 7 height 11
radio input "true"
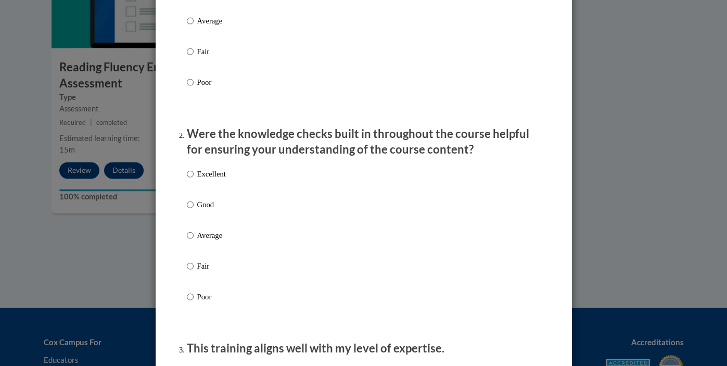
scroll to position [218, 0]
click at [199, 221] on label "Good" at bounding box center [206, 212] width 39 height 28
click at [193, 210] on input "Good" at bounding box center [190, 203] width 7 height 11
radio input "true"
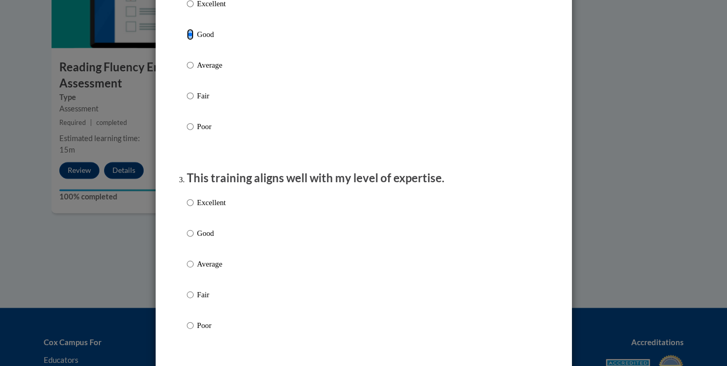
scroll to position [388, 0]
click at [211, 238] on p "Good" at bounding box center [211, 232] width 29 height 11
click at [193, 238] on input "Good" at bounding box center [190, 232] width 7 height 11
radio input "true"
click at [211, 238] on p "Good" at bounding box center [211, 232] width 29 height 11
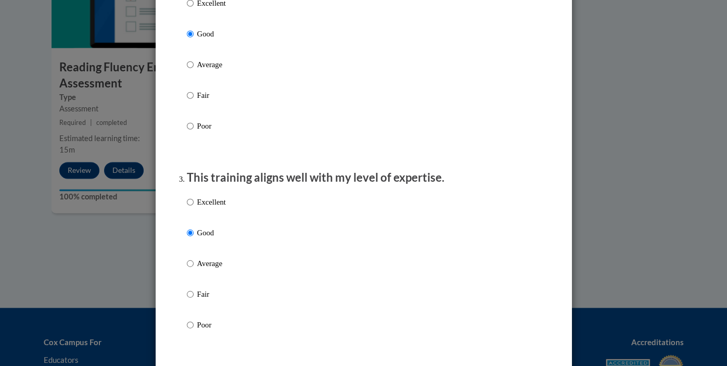
click at [193, 238] on input "Good" at bounding box center [190, 232] width 7 height 11
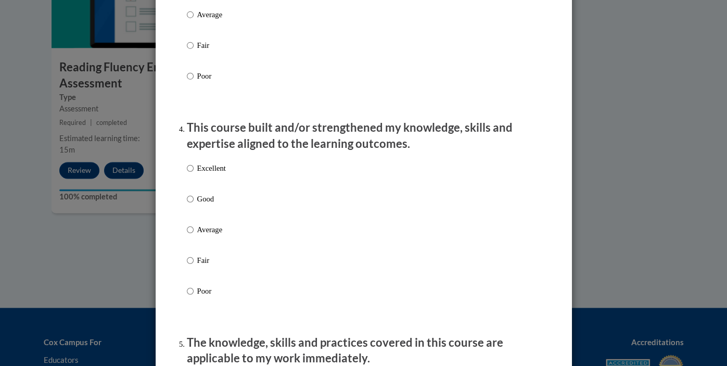
scroll to position [661, 0]
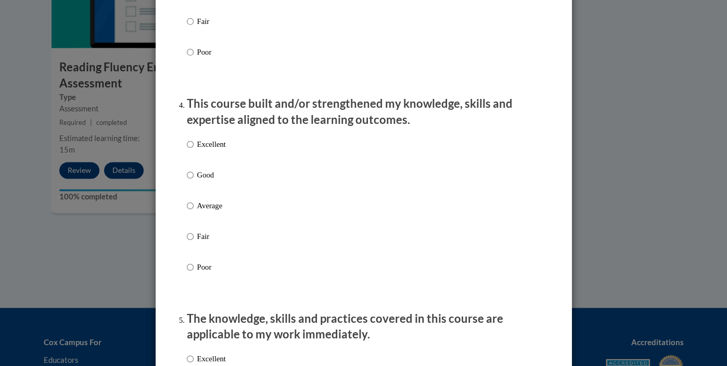
click at [204, 180] on p "Good" at bounding box center [211, 174] width 29 height 11
click at [193, 180] on input "Good" at bounding box center [190, 174] width 7 height 11
radio input "true"
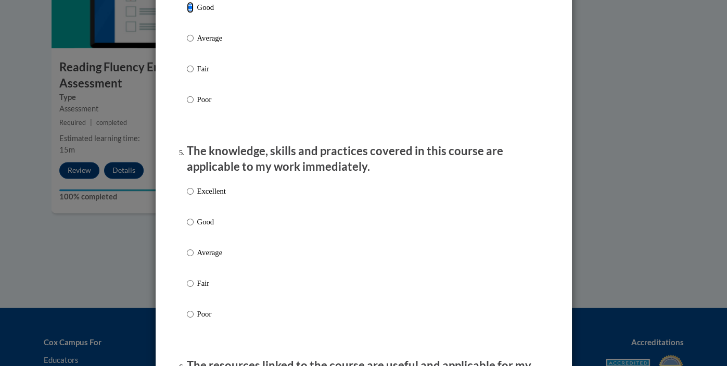
scroll to position [834, 0]
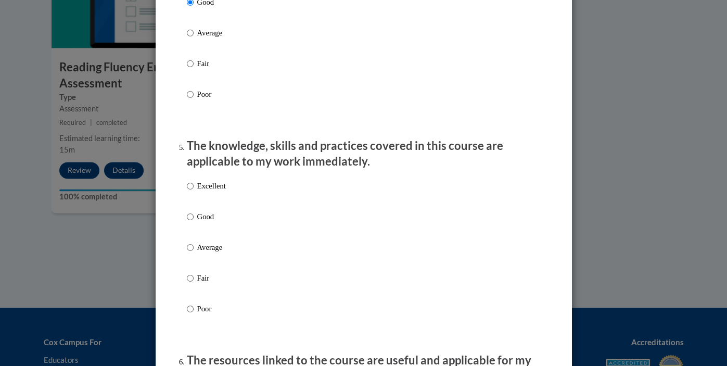
click at [204, 222] on p "Good" at bounding box center [211, 216] width 29 height 11
click at [193, 222] on input "Good" at bounding box center [190, 216] width 7 height 11
radio input "true"
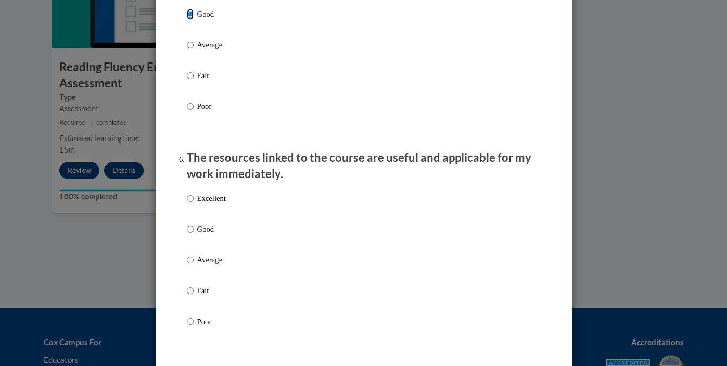
scroll to position [1038, 0]
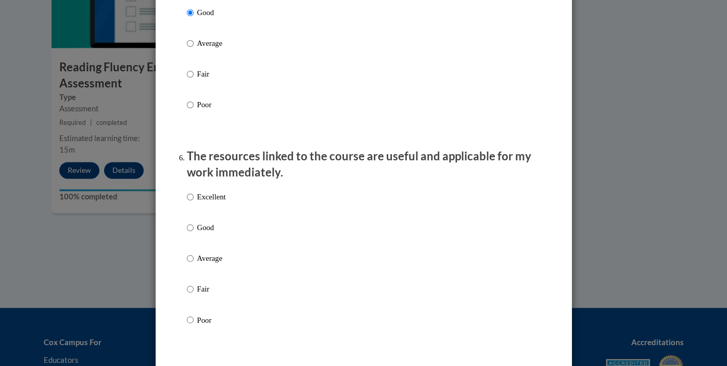
click at [202, 233] on p "Good" at bounding box center [211, 227] width 29 height 11
click at [193, 233] on input "Good" at bounding box center [190, 227] width 7 height 11
radio input "true"
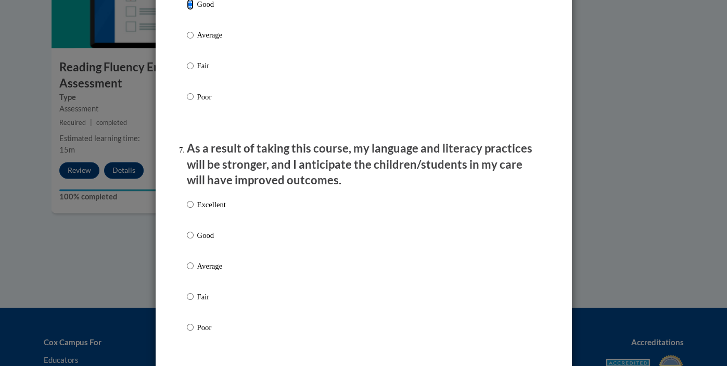
scroll to position [1269, 0]
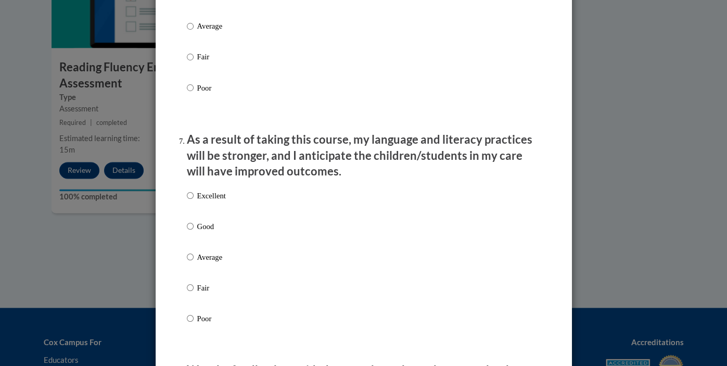
click at [202, 231] on p "Good" at bounding box center [211, 225] width 29 height 11
click at [193, 231] on input "Good" at bounding box center [190, 225] width 7 height 11
radio input "true"
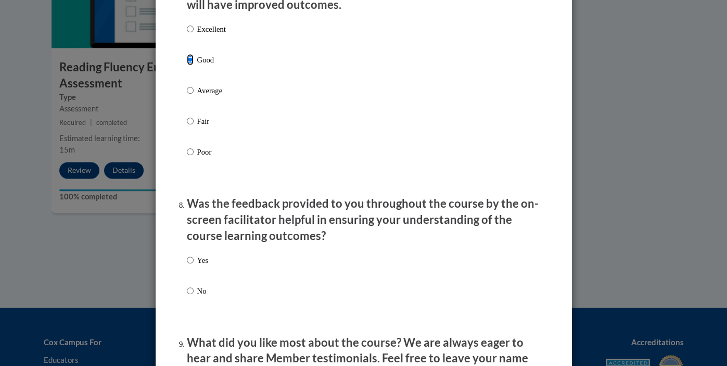
scroll to position [1436, 0]
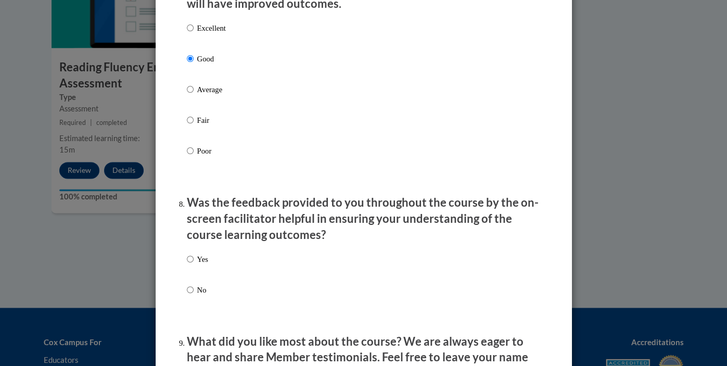
click at [203, 281] on label "Yes" at bounding box center [197, 267] width 21 height 28
click at [193, 265] on input "Yes" at bounding box center [190, 258] width 7 height 11
radio input "true"
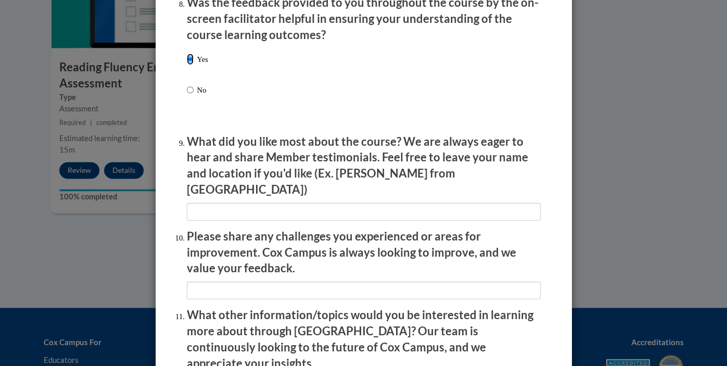
scroll to position [1800, 0]
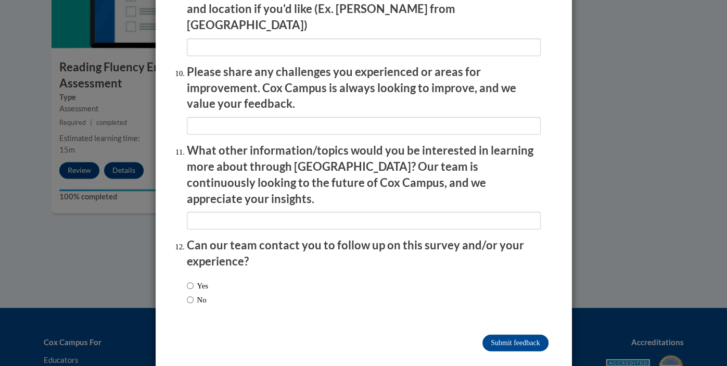
click at [198, 280] on label "Yes" at bounding box center [197, 285] width 21 height 11
click at [193, 280] on input "Yes" at bounding box center [190, 285] width 7 height 11
radio input "true"
click at [515, 334] on input "Submit feedback" at bounding box center [515, 342] width 66 height 17
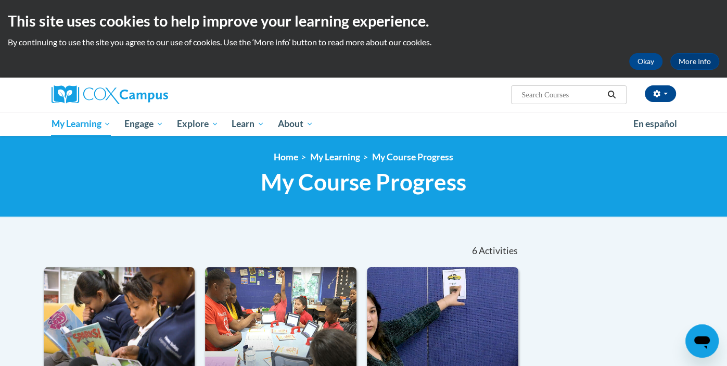
click at [560, 97] on input "Search..." at bounding box center [561, 94] width 83 height 12
type input "teaching writing"
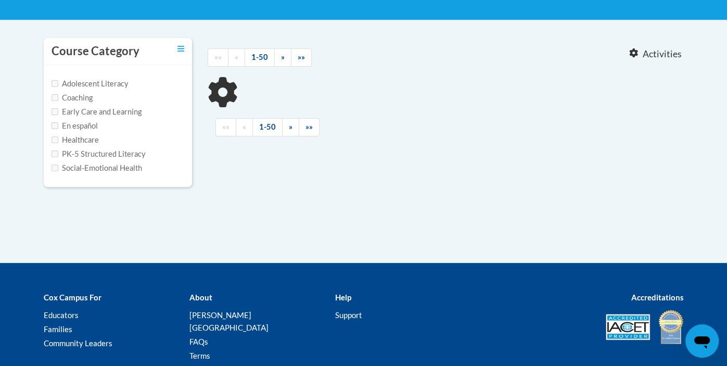
scroll to position [198, 0]
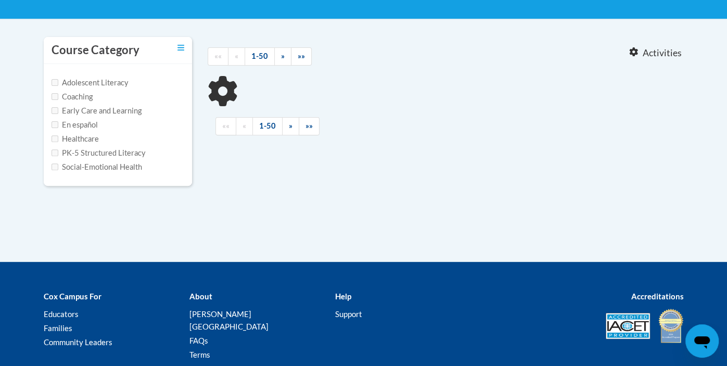
type input "teaching writing"
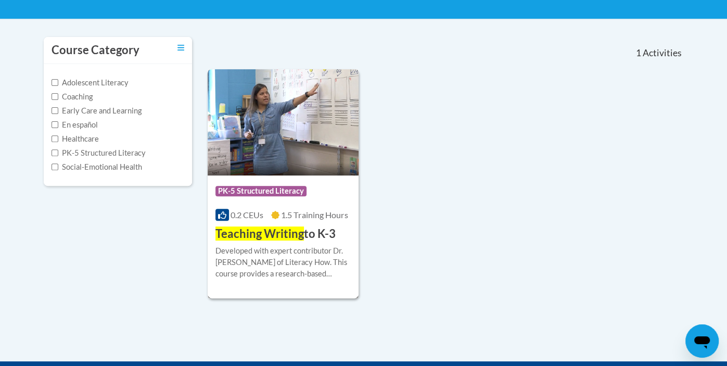
click at [254, 233] on span "Teaching Writing" at bounding box center [259, 233] width 88 height 14
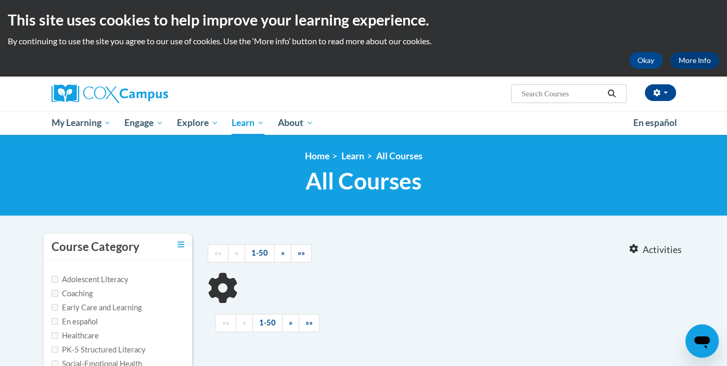
type input "teaching writing"
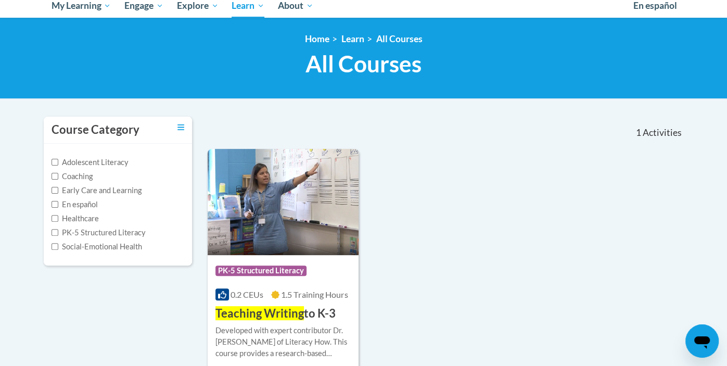
scroll to position [120, 0]
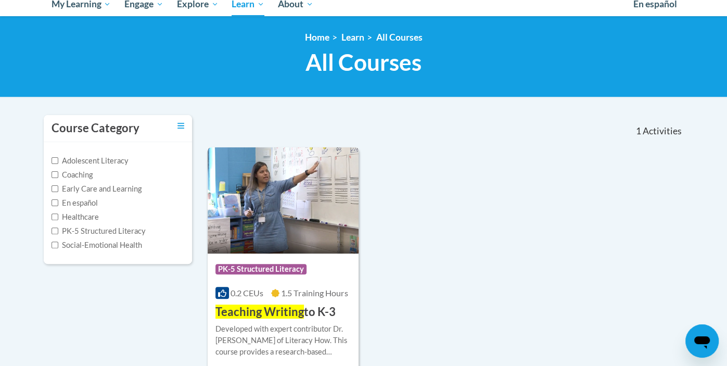
click at [288, 233] on img at bounding box center [283, 200] width 151 height 106
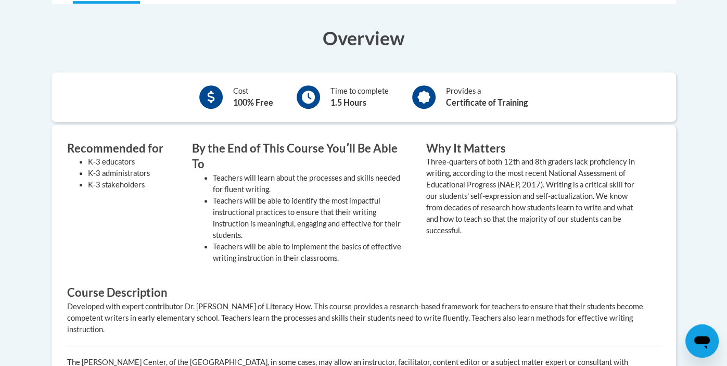
scroll to position [209, 0]
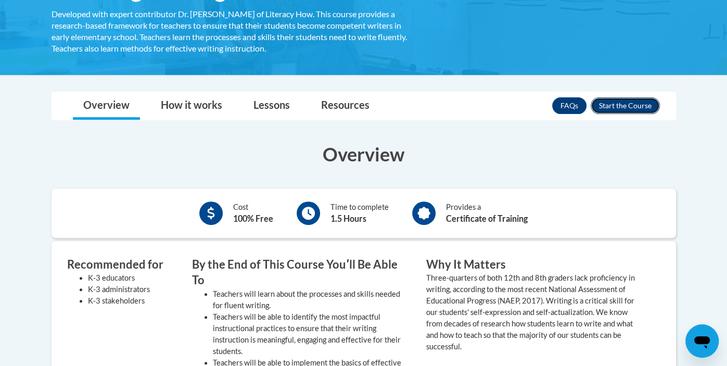
click at [614, 107] on button "Enroll" at bounding box center [624, 105] width 69 height 17
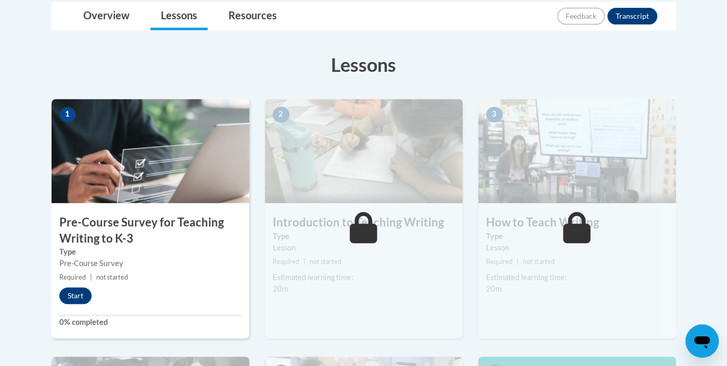
scroll to position [251, 0]
click at [84, 296] on button "Start" at bounding box center [75, 295] width 32 height 17
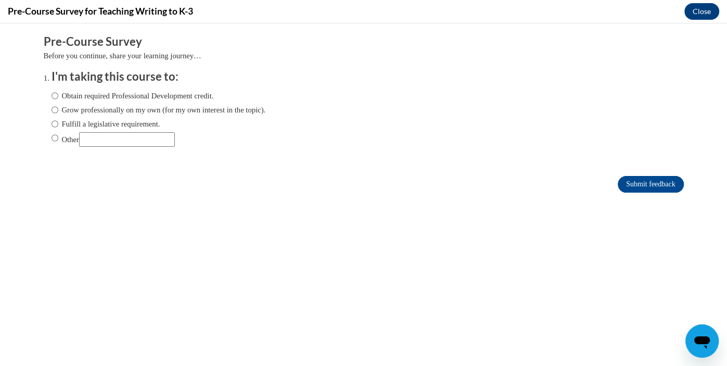
scroll to position [0, 0]
click at [127, 123] on label "Fulfill a legislative requirement." at bounding box center [105, 123] width 109 height 11
click at [58, 123] on input "Fulfill a legislative requirement." at bounding box center [54, 123] width 7 height 11
radio input "true"
click at [643, 183] on input "Submit feedback" at bounding box center [650, 184] width 66 height 17
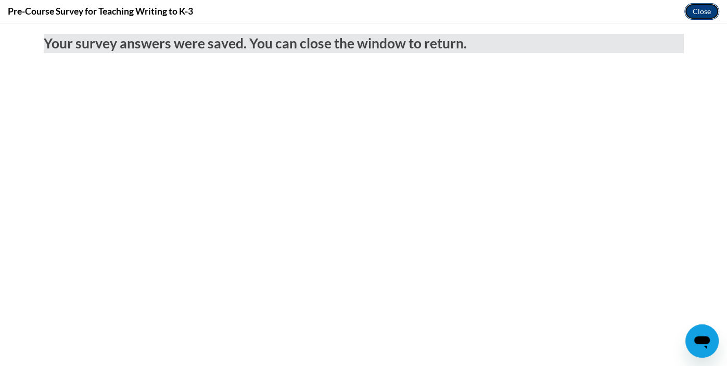
click at [696, 14] on button "Close" at bounding box center [701, 11] width 35 height 17
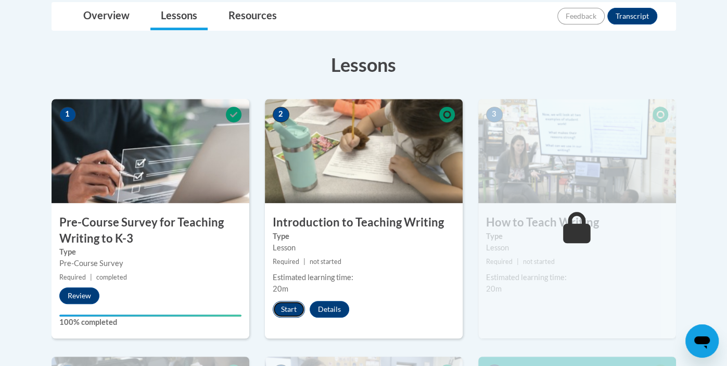
click at [290, 306] on button "Start" at bounding box center [289, 309] width 32 height 17
